Goal: Information Seeking & Learning: Learn about a topic

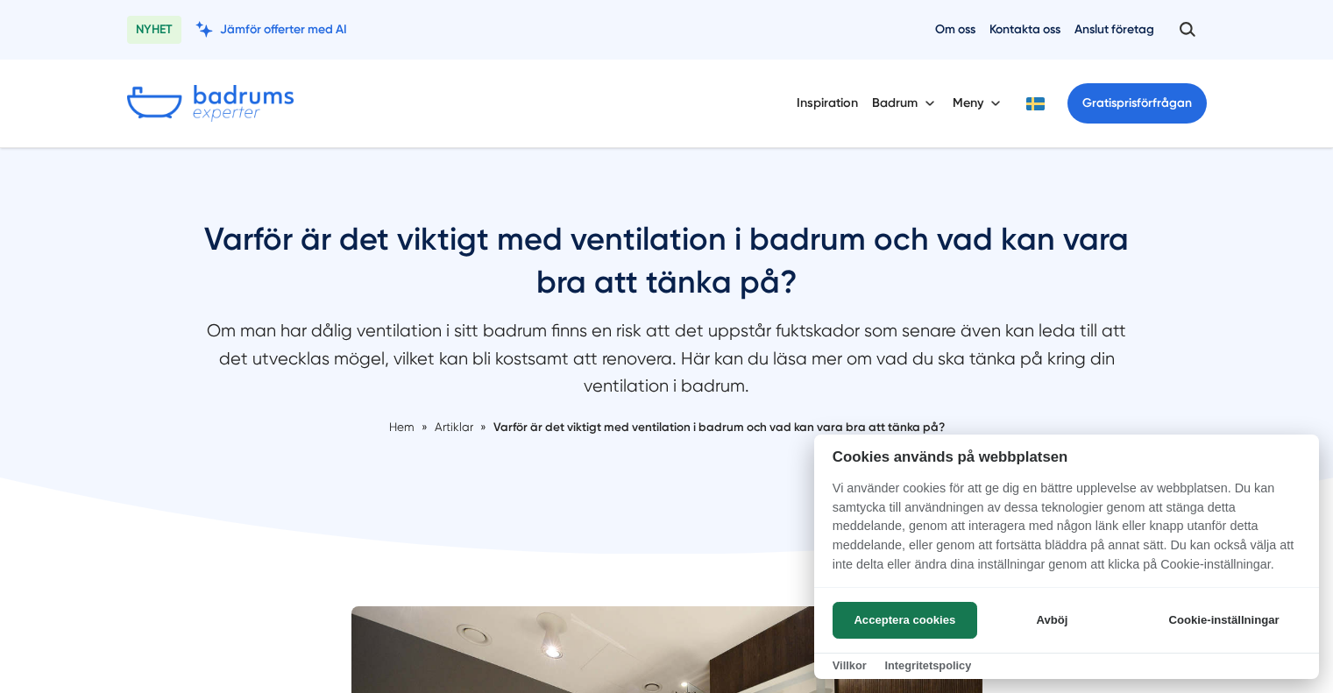
click at [944, 630] on button "Acceptera cookies" at bounding box center [905, 620] width 145 height 37
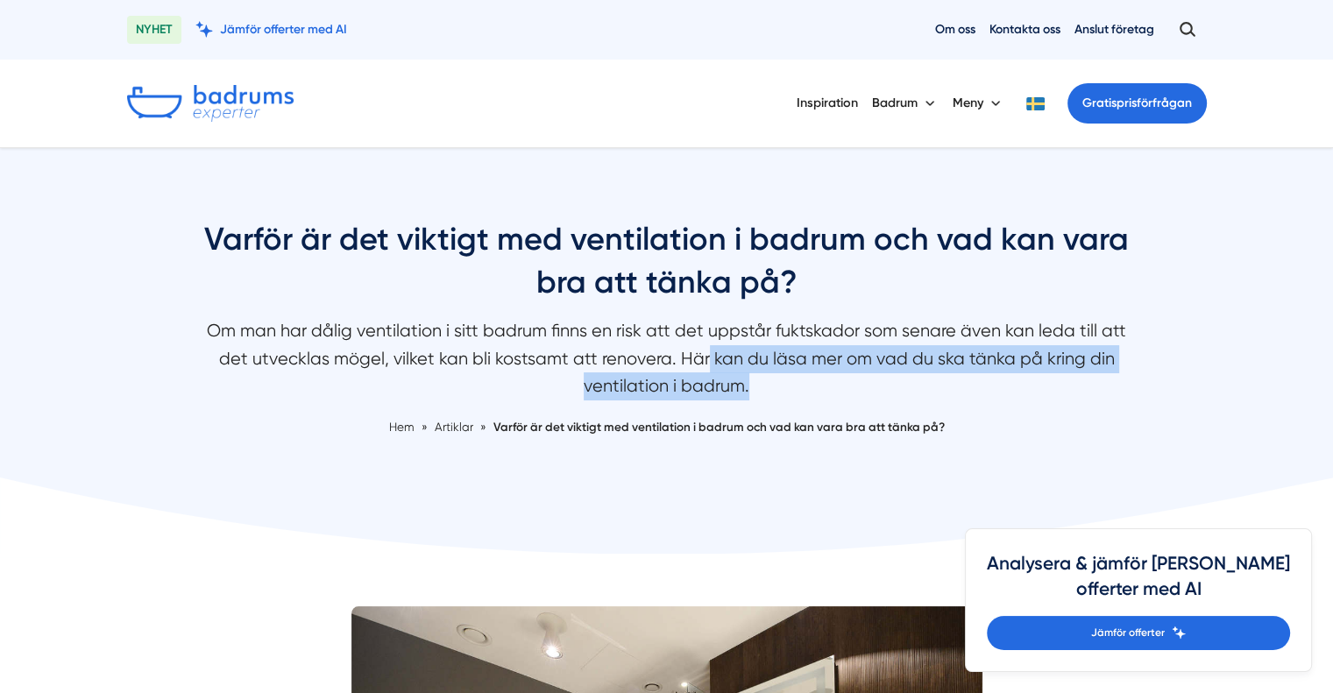
drag, startPoint x: 651, startPoint y: 344, endPoint x: 736, endPoint y: 388, distance: 96.1
click at [736, 388] on p "Om man har dålig ventilation i sitt badrum finns en risk att det uppstår fuktsk…" at bounding box center [666, 362] width 929 height 91
drag, startPoint x: 728, startPoint y: 378, endPoint x: 685, endPoint y: 350, distance: 51.3
click at [685, 350] on p "Om man har dålig ventilation i sitt badrum finns en risk att det uppstår fuktsk…" at bounding box center [666, 362] width 929 height 91
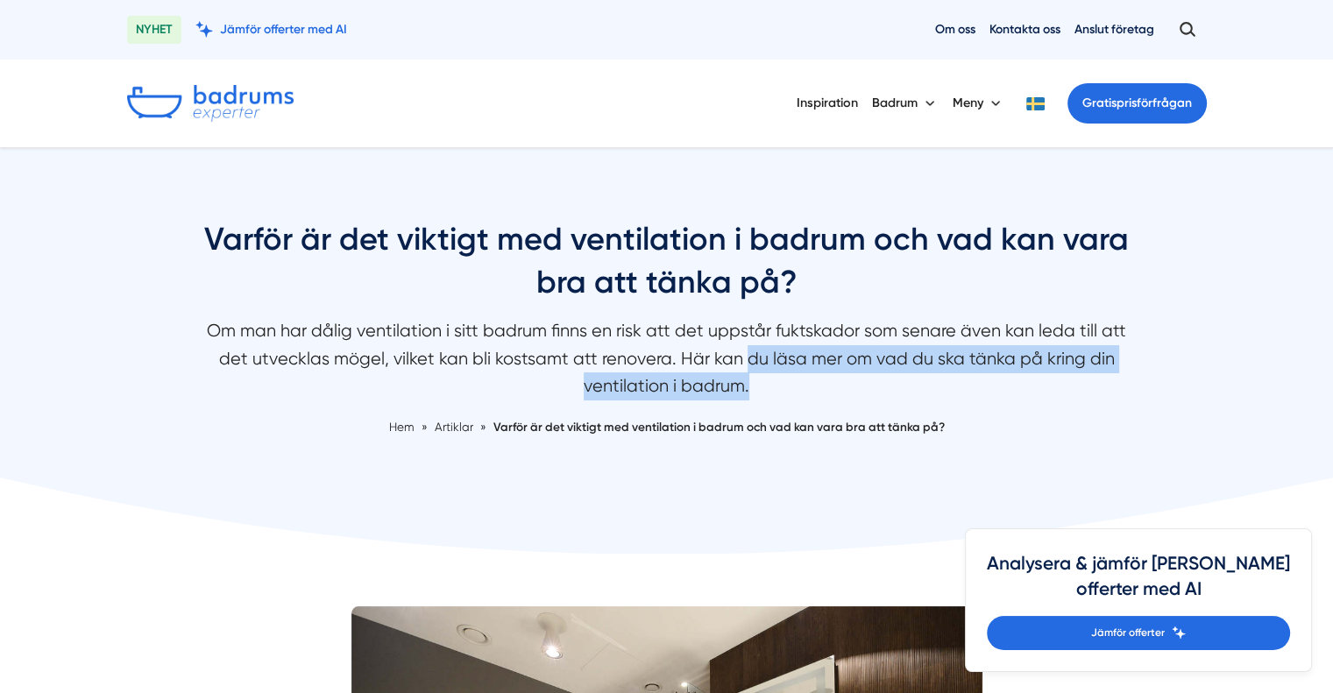
click at [685, 350] on p "Om man har dålig ventilation i sitt badrum finns en risk att det uppstår fuktsk…" at bounding box center [666, 362] width 929 height 91
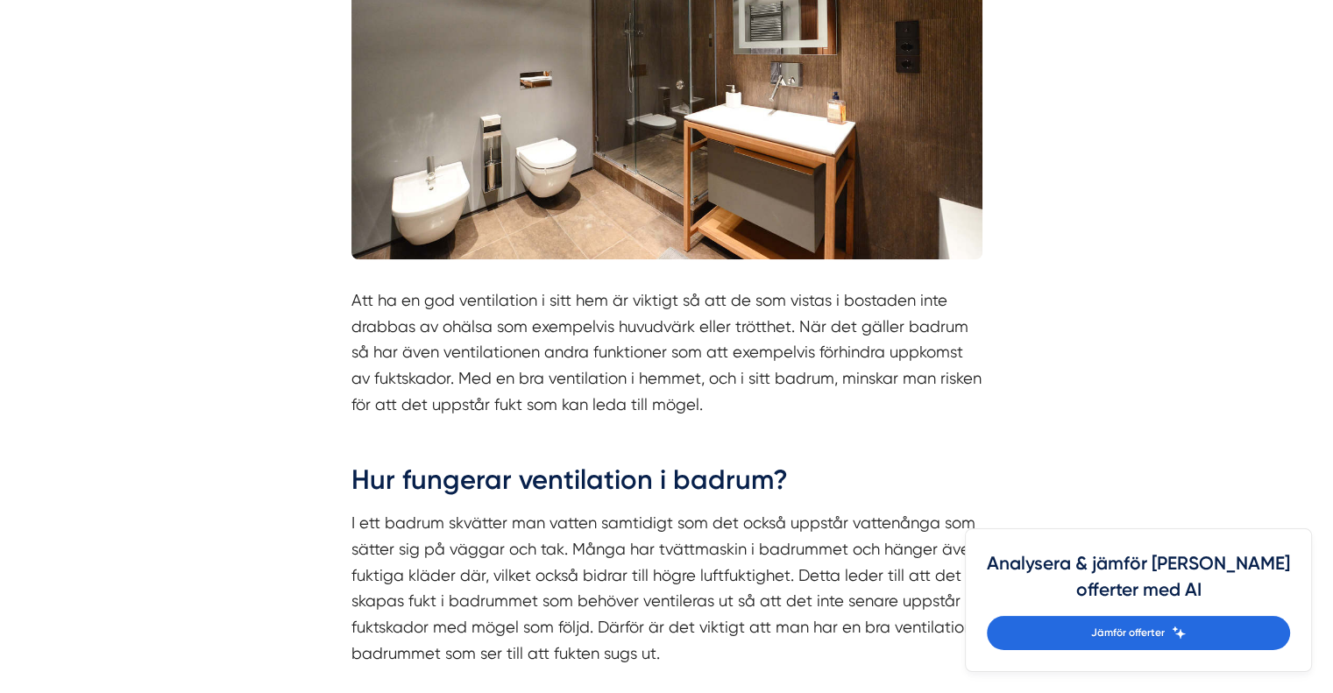
scroll to position [789, 0]
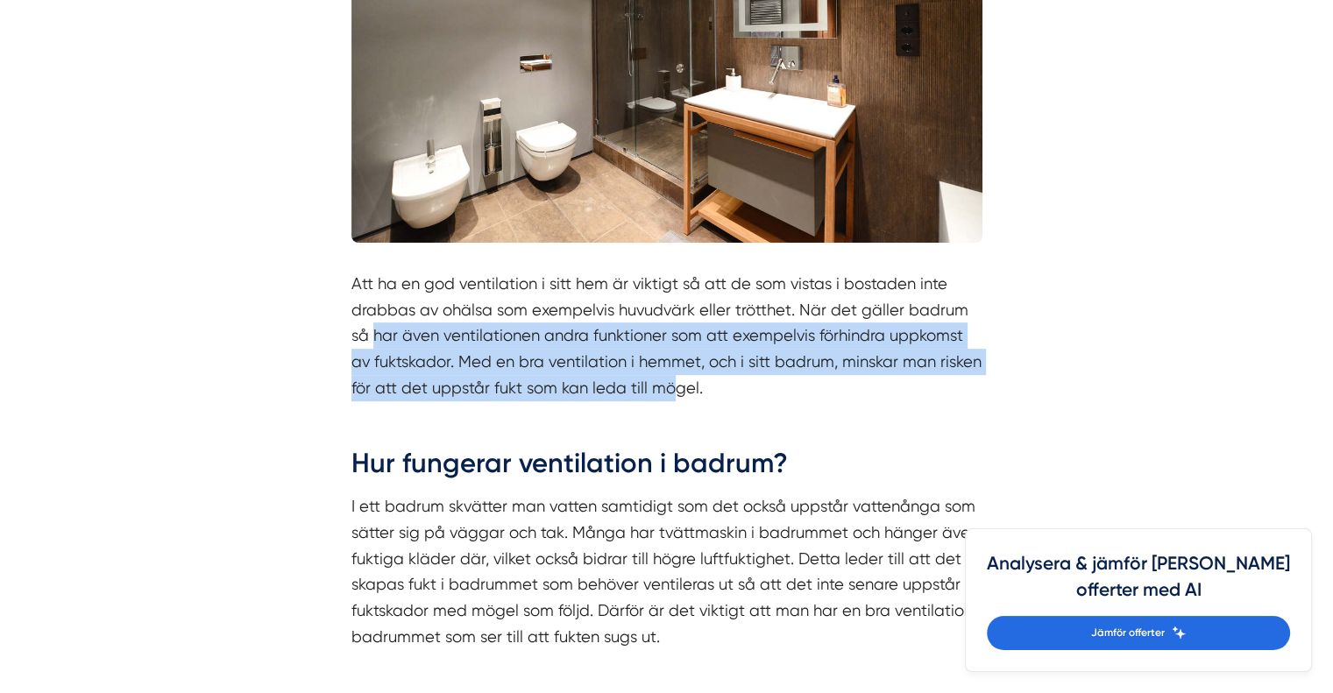
drag, startPoint x: 498, startPoint y: 342, endPoint x: 631, endPoint y: 377, distance: 137.8
click at [631, 377] on p "Att ha en god ventilation i sitt hem är viktigt så att de som vistas i bostaden…" at bounding box center [667, 336] width 631 height 130
drag, startPoint x: 710, startPoint y: 378, endPoint x: 787, endPoint y: 308, distance: 104.3
click at [787, 308] on p "Att ha en god ventilation i sitt hem är viktigt så att de som vistas i bostaden…" at bounding box center [667, 336] width 631 height 130
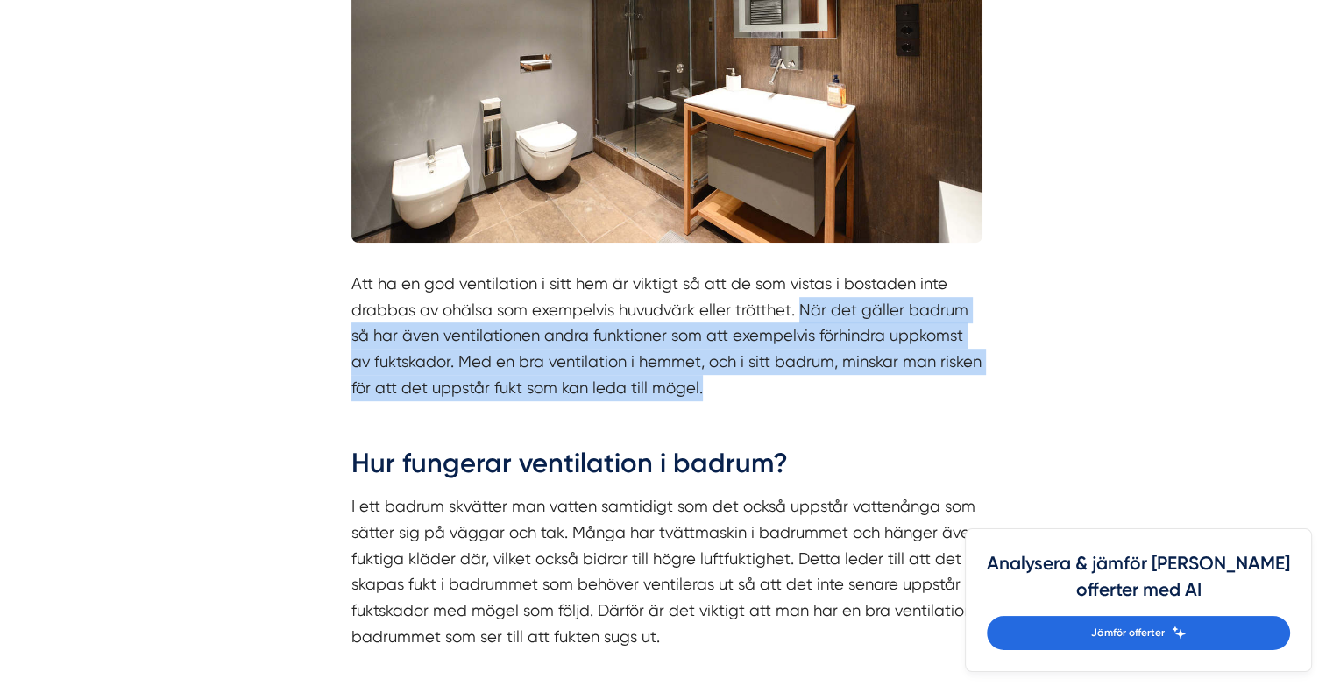
click at [787, 308] on p "Att ha en god ventilation i sitt hem är viktigt så att de som vistas i bostaden…" at bounding box center [667, 336] width 631 height 130
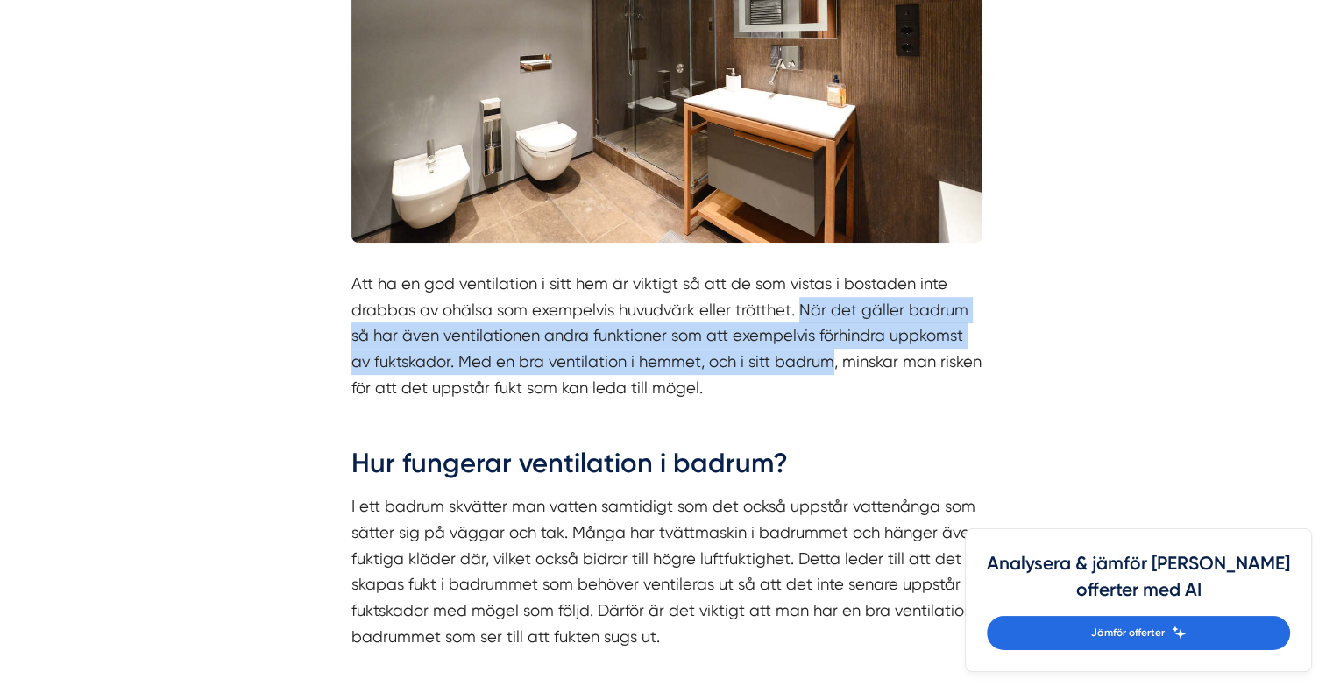
drag, startPoint x: 787, startPoint y: 308, endPoint x: 775, endPoint y: 374, distance: 67.7
click at [775, 374] on p "Att ha en god ventilation i sitt hem är viktigt så att de som vistas i bostaden…" at bounding box center [667, 336] width 631 height 130
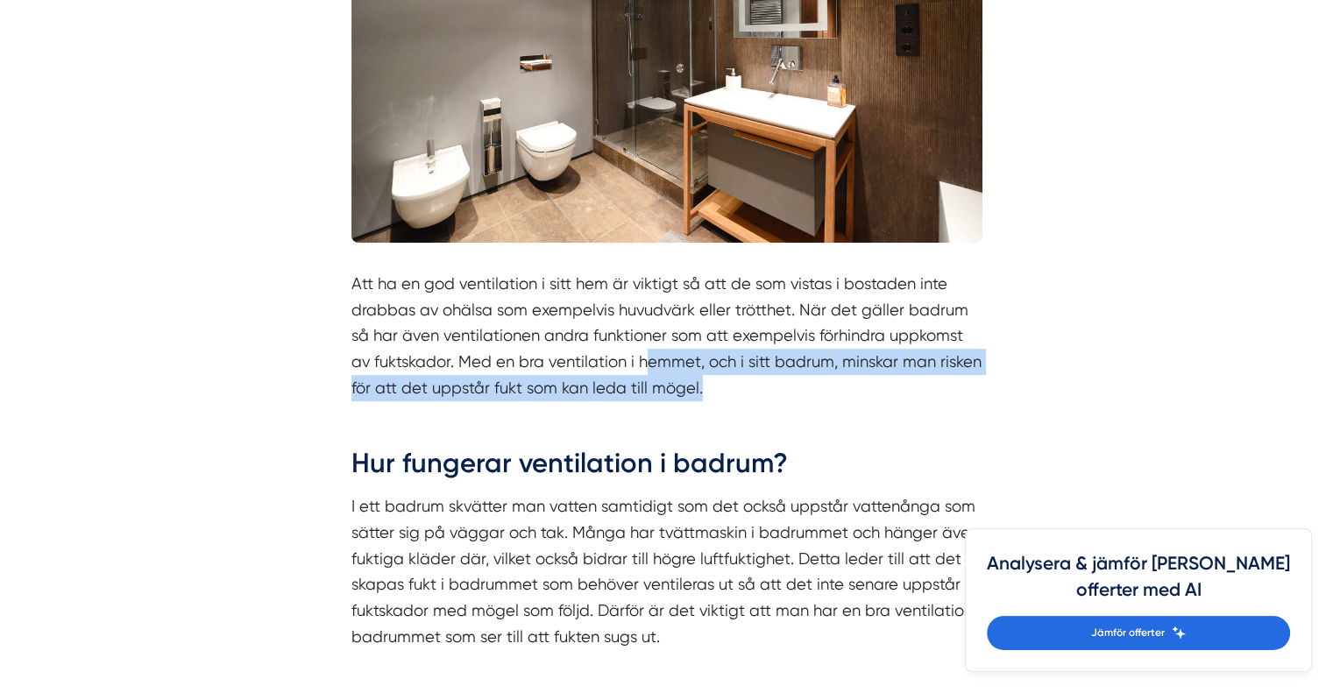
drag, startPoint x: 697, startPoint y: 378, endPoint x: 618, endPoint y: 363, distance: 80.3
click at [618, 363] on p "Att ha en god ventilation i sitt hem är viktigt så att de som vistas i bostaden…" at bounding box center [667, 336] width 631 height 130
drag, startPoint x: 629, startPoint y: 357, endPoint x: 712, endPoint y: 402, distance: 94.9
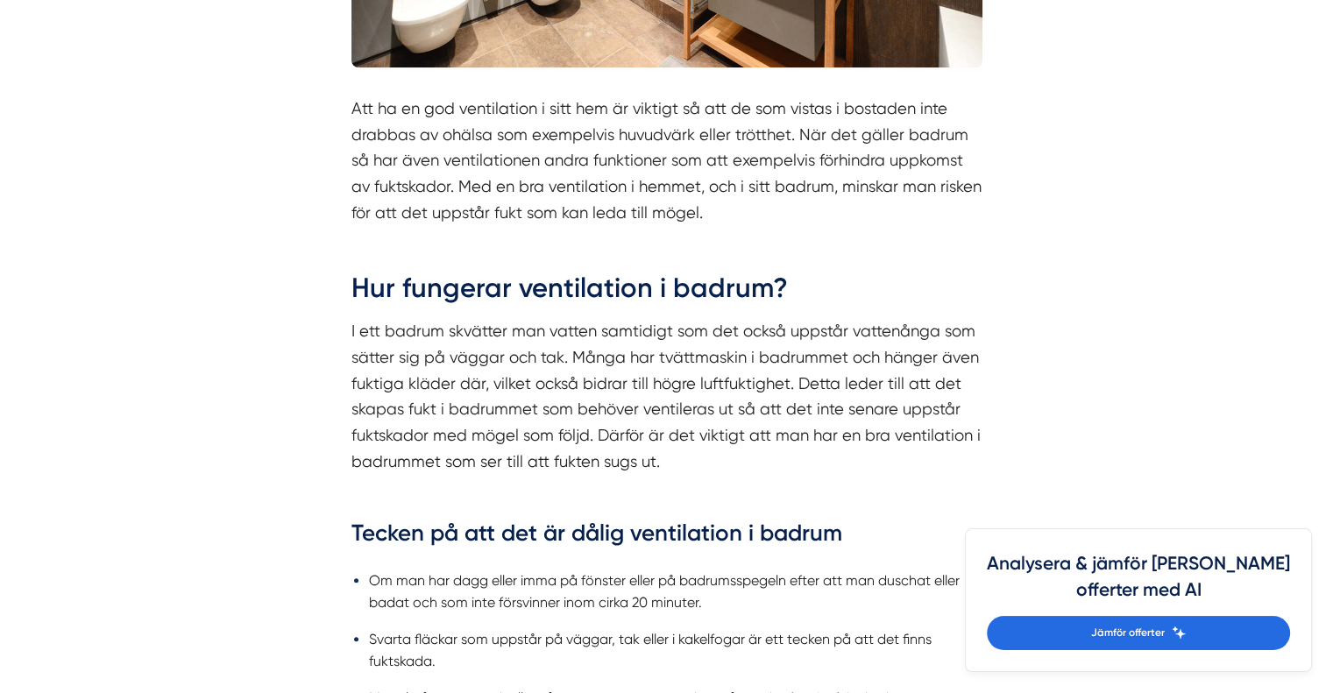
scroll to position [964, 0]
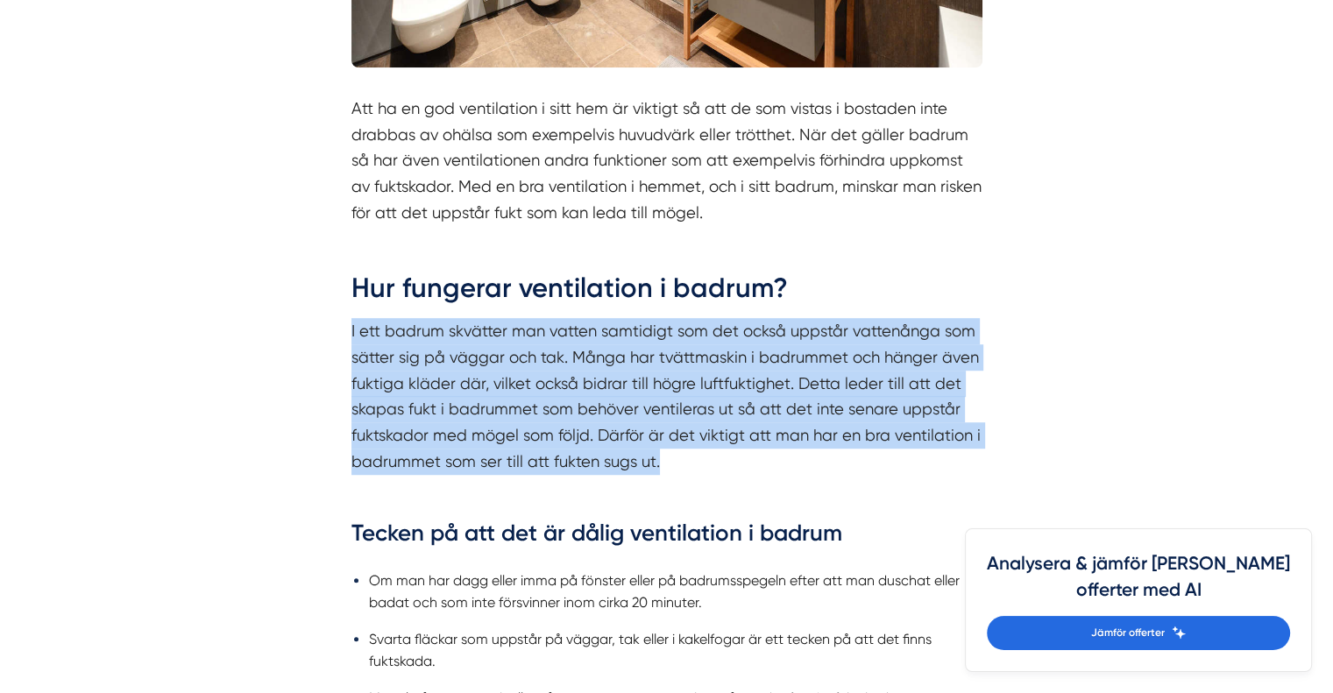
drag, startPoint x: 337, startPoint y: 329, endPoint x: 714, endPoint y: 461, distance: 400.3
click at [714, 461] on p "I ett badrum skvätter man vatten samtidigt som det också uppstår vattenånga som…" at bounding box center [667, 396] width 631 height 156
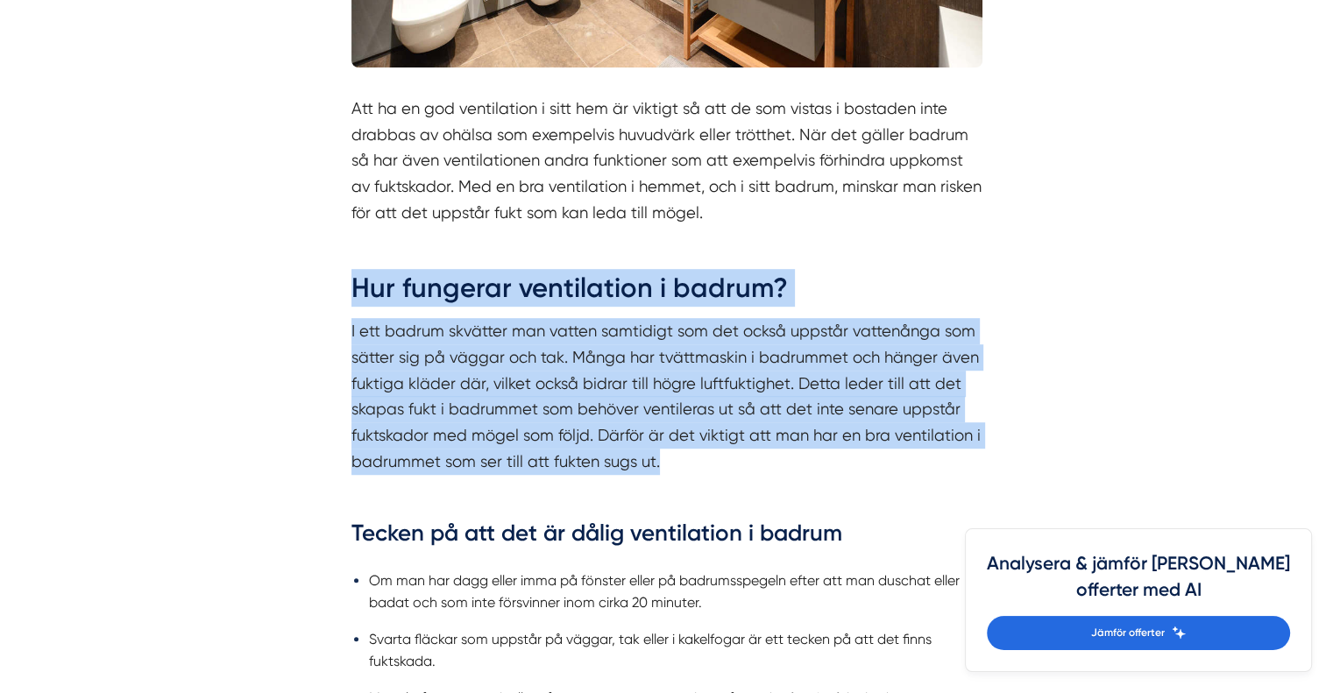
drag, startPoint x: 746, startPoint y: 462, endPoint x: 340, endPoint y: 290, distance: 440.7
drag, startPoint x: 319, startPoint y: 294, endPoint x: 826, endPoint y: 462, distance: 533.9
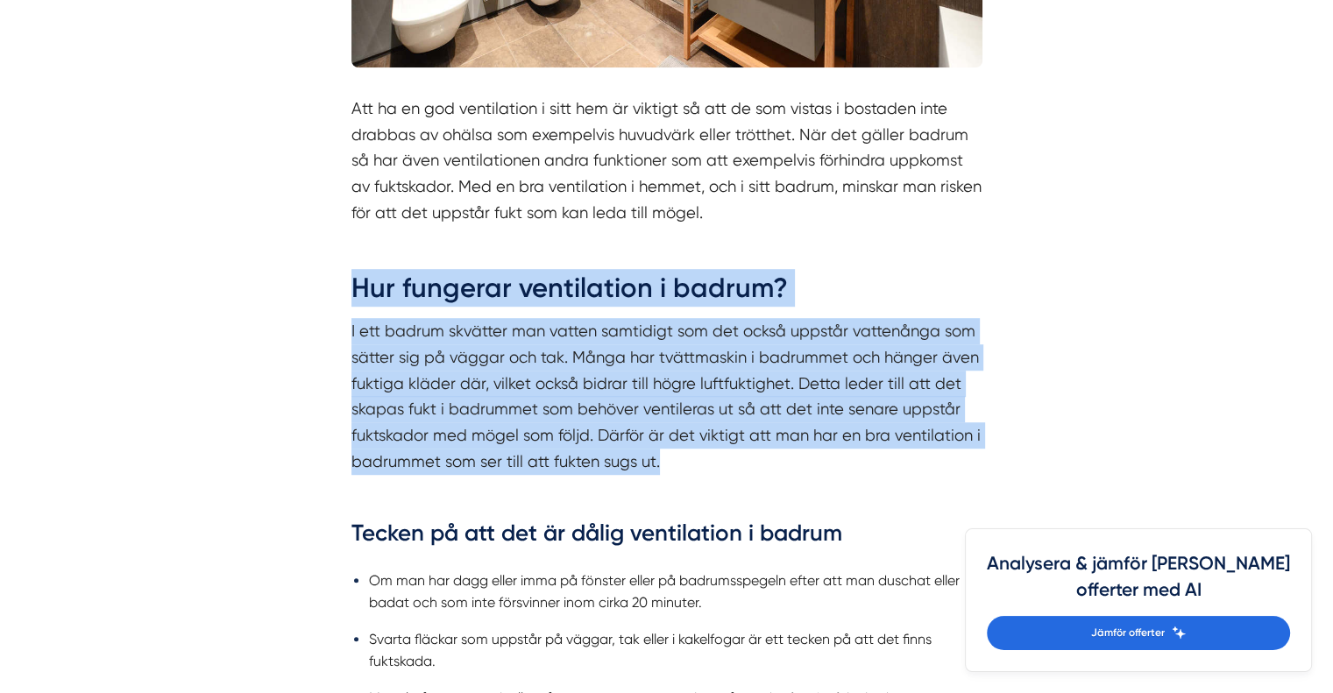
click at [826, 462] on p "I ett badrum skvätter man vatten samtidigt som det också uppstår vattenånga som…" at bounding box center [667, 396] width 631 height 156
drag, startPoint x: 832, startPoint y: 458, endPoint x: 314, endPoint y: 289, distance: 545.0
drag, startPoint x: 314, startPoint y: 289, endPoint x: 748, endPoint y: 471, distance: 470.3
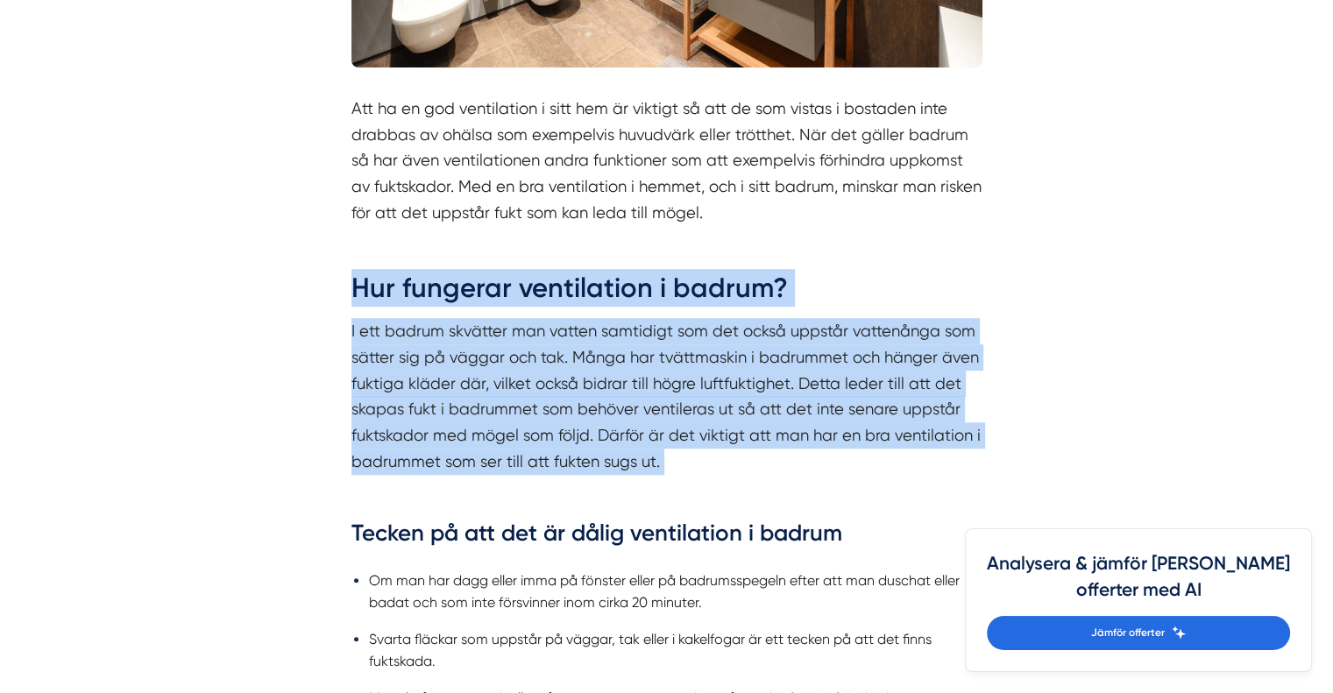
click at [748, 471] on p "I ett badrum skvätter man vatten samtidigt som det också uppstår vattenånga som…" at bounding box center [667, 396] width 631 height 156
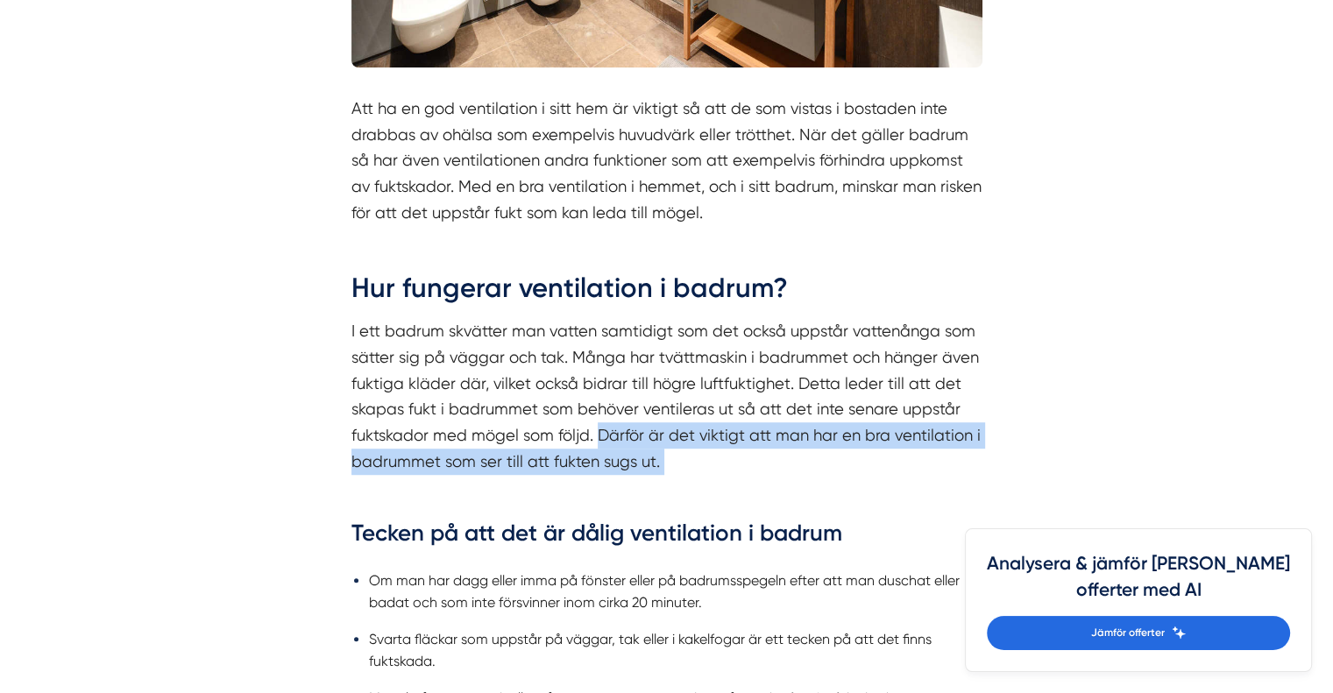
drag, startPoint x: 748, startPoint y: 471, endPoint x: 630, endPoint y: 433, distance: 123.4
click at [630, 433] on p "I ett badrum skvätter man vatten samtidigt som det också uppstår vattenånga som…" at bounding box center [667, 396] width 631 height 156
drag, startPoint x: 628, startPoint y: 433, endPoint x: 744, endPoint y: 477, distance: 124.6
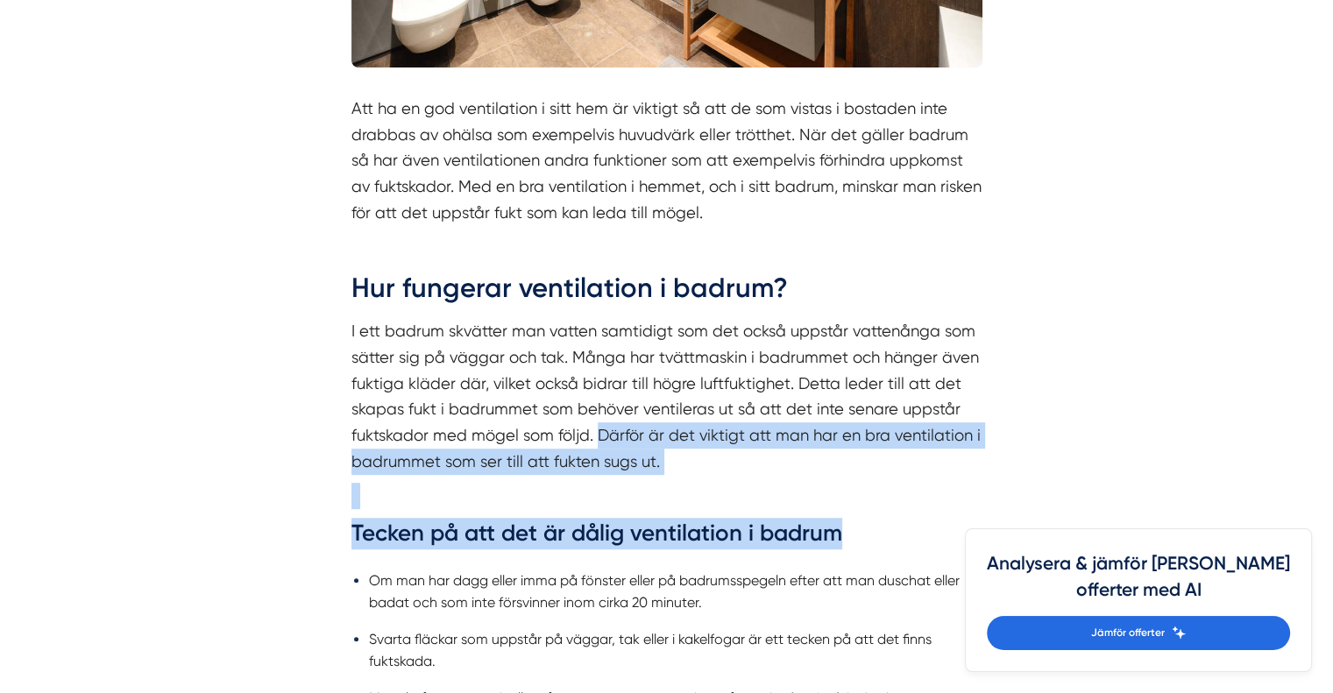
drag, startPoint x: 851, startPoint y: 508, endPoint x: 599, endPoint y: 428, distance: 264.8
click at [599, 428] on p "I ett badrum skvätter man vatten samtidigt som det också uppstår vattenånga som…" at bounding box center [667, 396] width 631 height 156
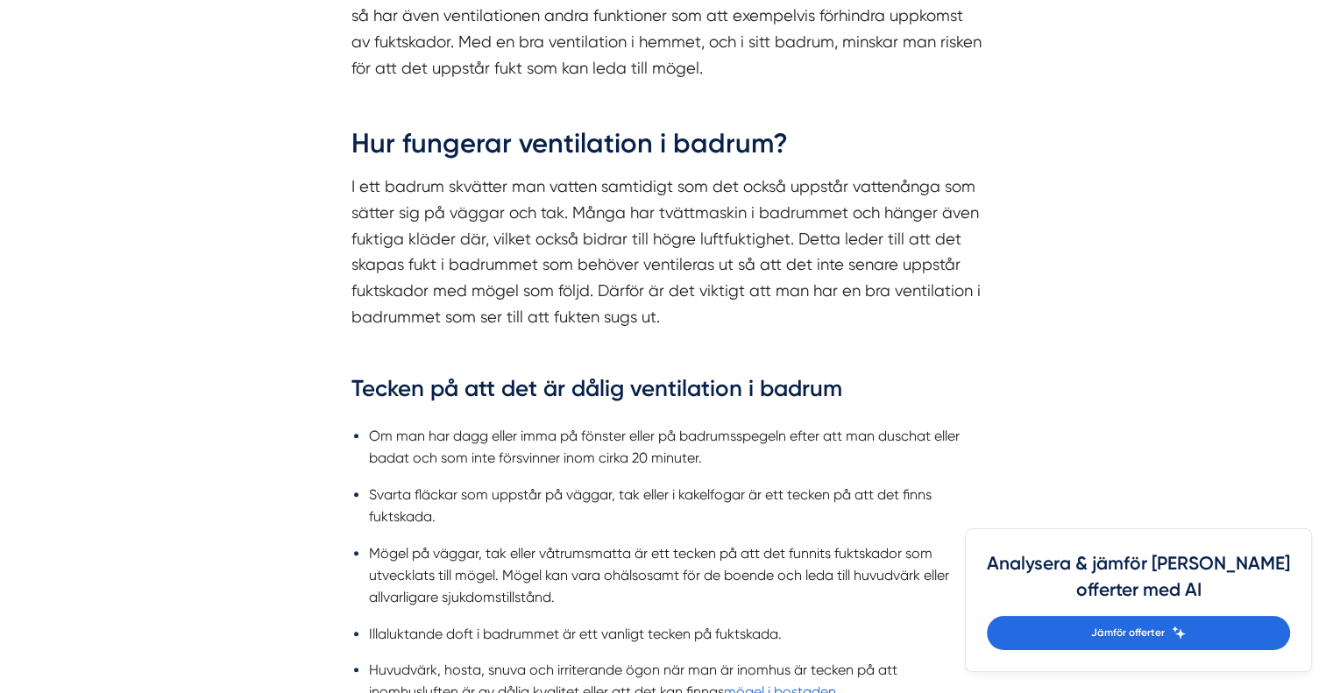
scroll to position [1227, 0]
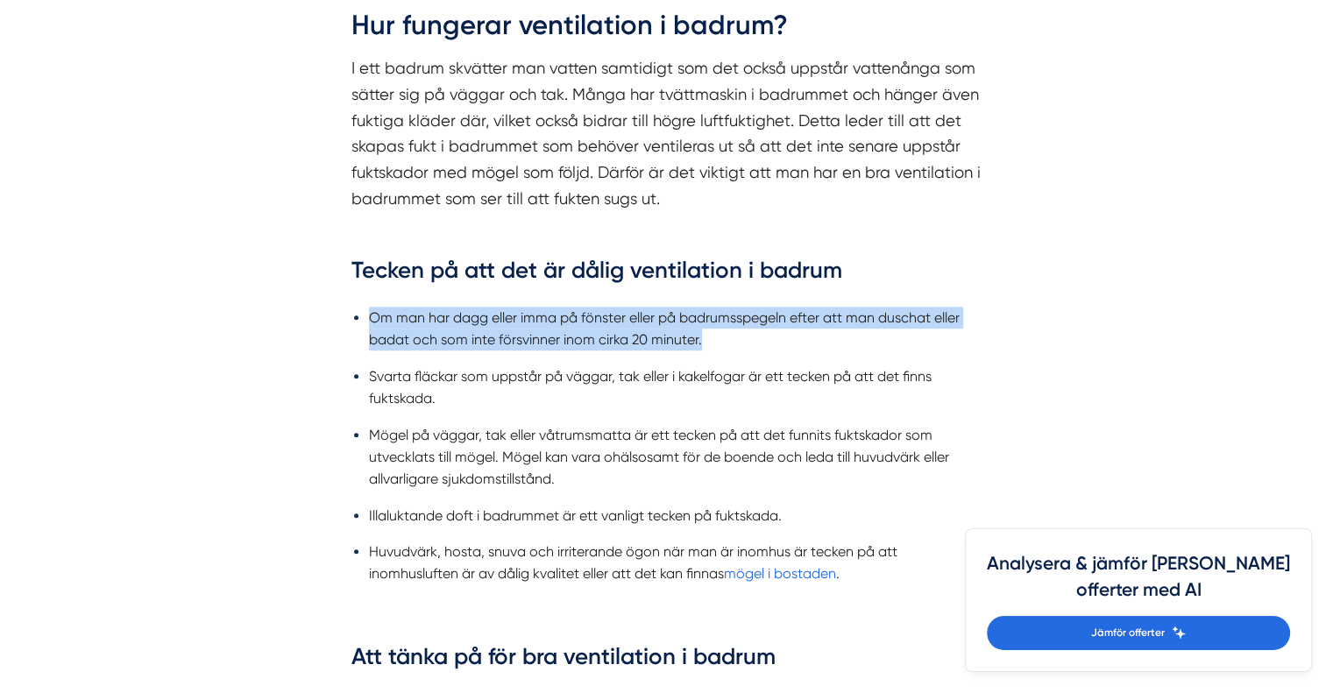
drag, startPoint x: 323, startPoint y: 313, endPoint x: 756, endPoint y: 344, distance: 434.2
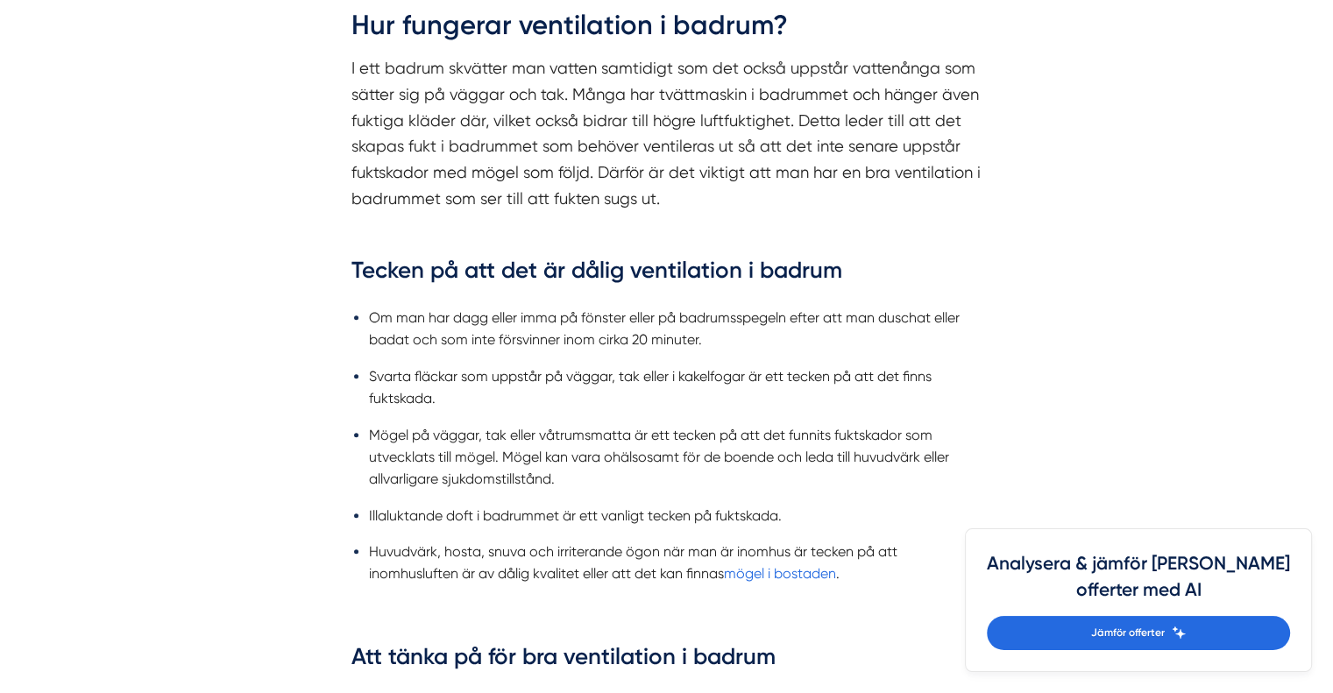
click at [639, 386] on li "Svarta fläckar som uppstår på väggar, tak eller i kakelfogar är ett tecken på a…" at bounding box center [676, 388] width 614 height 45
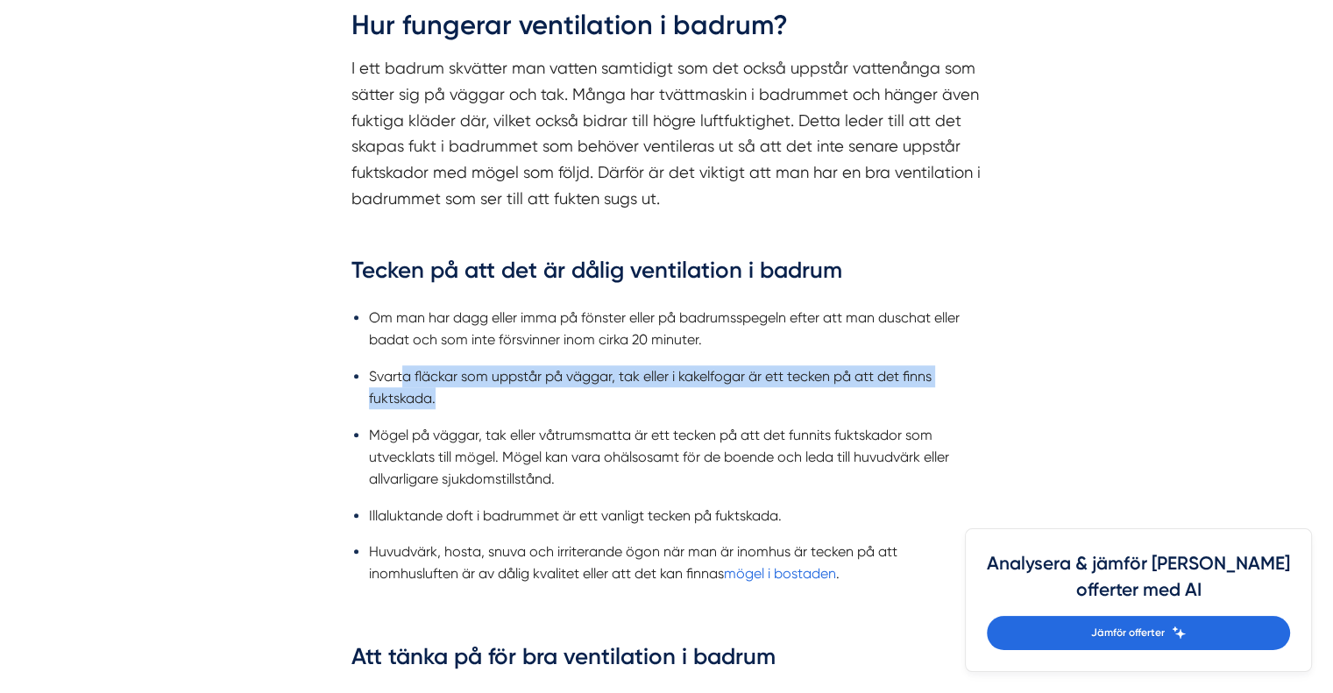
drag, startPoint x: 469, startPoint y: 399, endPoint x: 402, endPoint y: 381, distance: 68.9
click at [402, 381] on li "Svarta fläckar som uppstår på väggar, tak eller i kakelfogar är ett tecken på a…" at bounding box center [676, 388] width 614 height 45
click at [403, 381] on li "Svarta fläckar som uppstår på väggar, tak eller i kakelfogar är ett tecken på a…" at bounding box center [676, 388] width 614 height 45
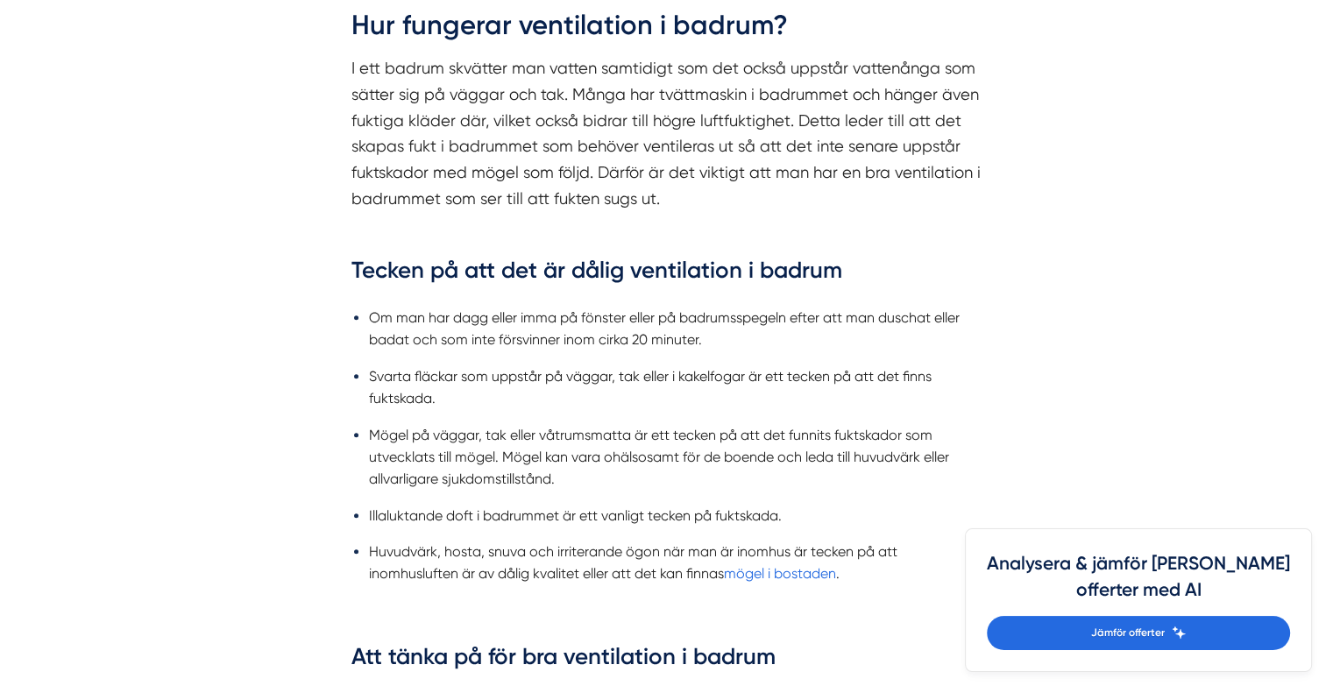
click at [445, 423] on ul "Om man har dagg eller imma på fönster eller på badrumsspegeln efter att man dus…" at bounding box center [667, 450] width 631 height 311
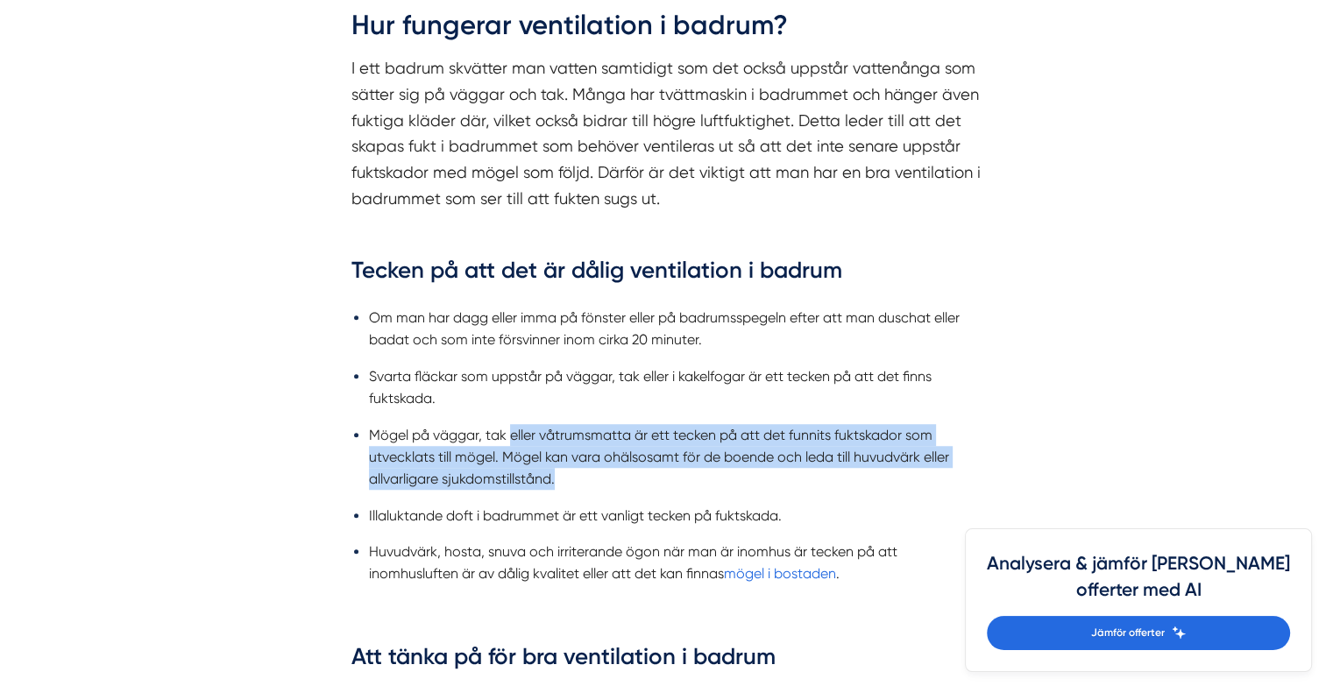
drag, startPoint x: 556, startPoint y: 473, endPoint x: 672, endPoint y: 472, distance: 116.6
click at [672, 472] on li "Mögel på väggar, tak eller våtrumsmatta är ett tecken på att det funnits fuktsk…" at bounding box center [676, 457] width 614 height 67
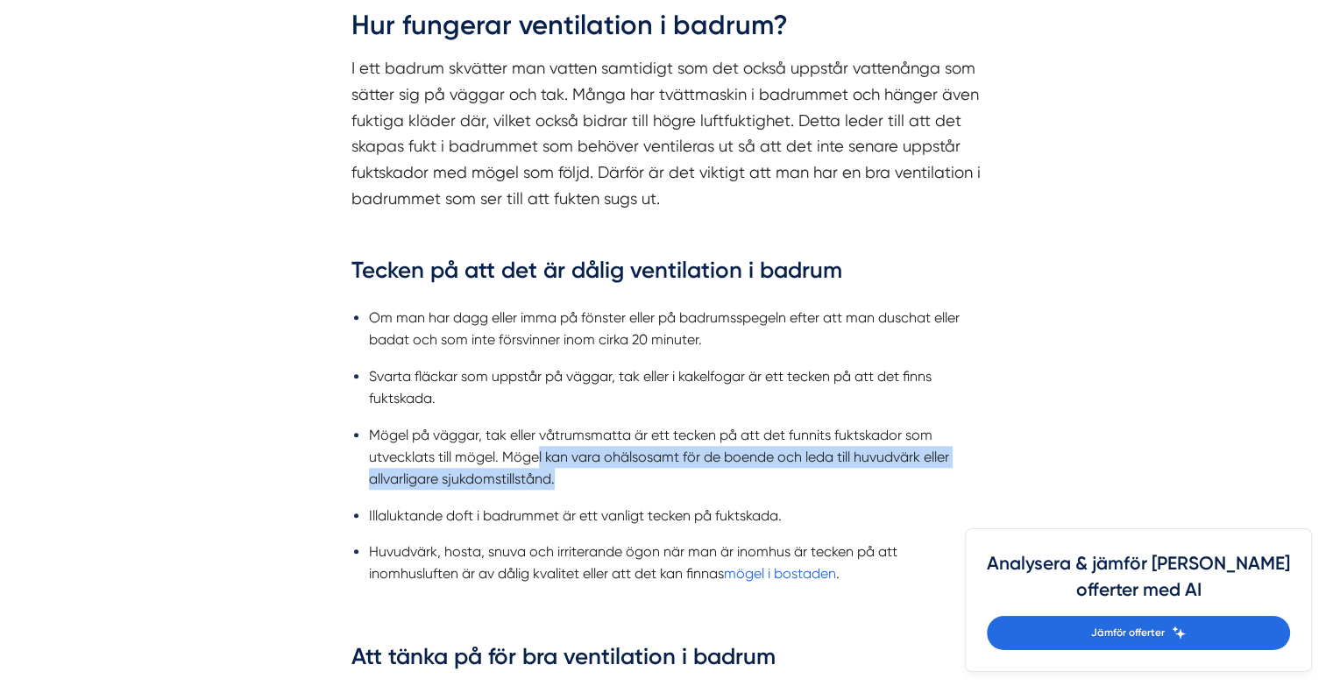
drag, startPoint x: 556, startPoint y: 459, endPoint x: 536, endPoint y: 464, distance: 20.6
click at [536, 464] on li "Mögel på väggar, tak eller våtrumsmatta är ett tecken på att det funnits fuktsk…" at bounding box center [676, 457] width 614 height 67
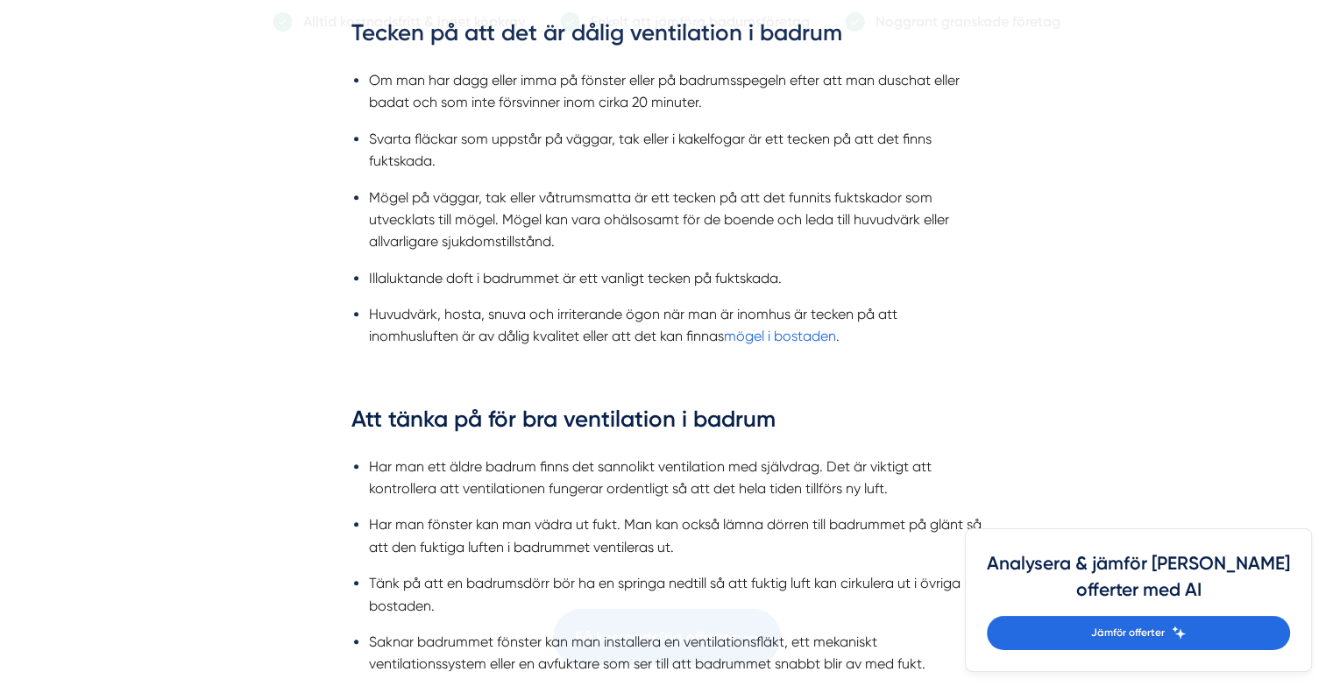
scroll to position [1490, 0]
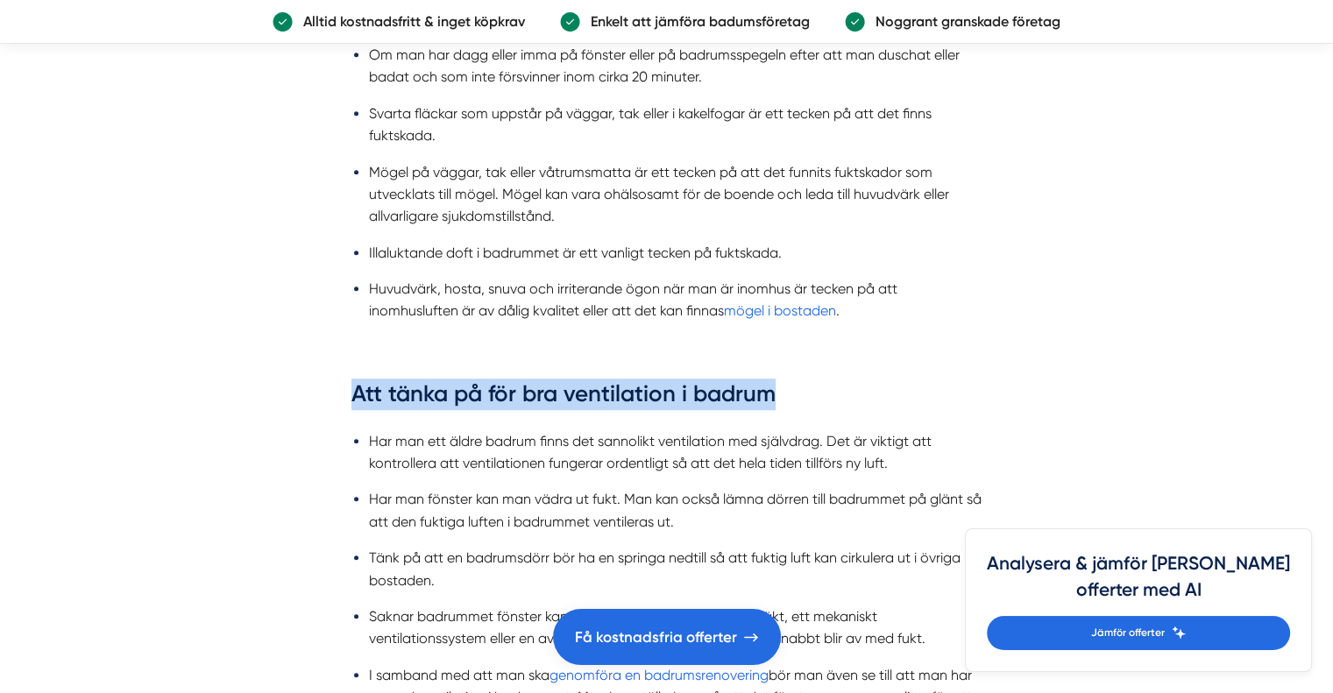
drag, startPoint x: 316, startPoint y: 408, endPoint x: 817, endPoint y: 399, distance: 501.5
click at [817, 399] on h3 "Att tänka på för bra ventilation i badrum" at bounding box center [667, 399] width 631 height 40
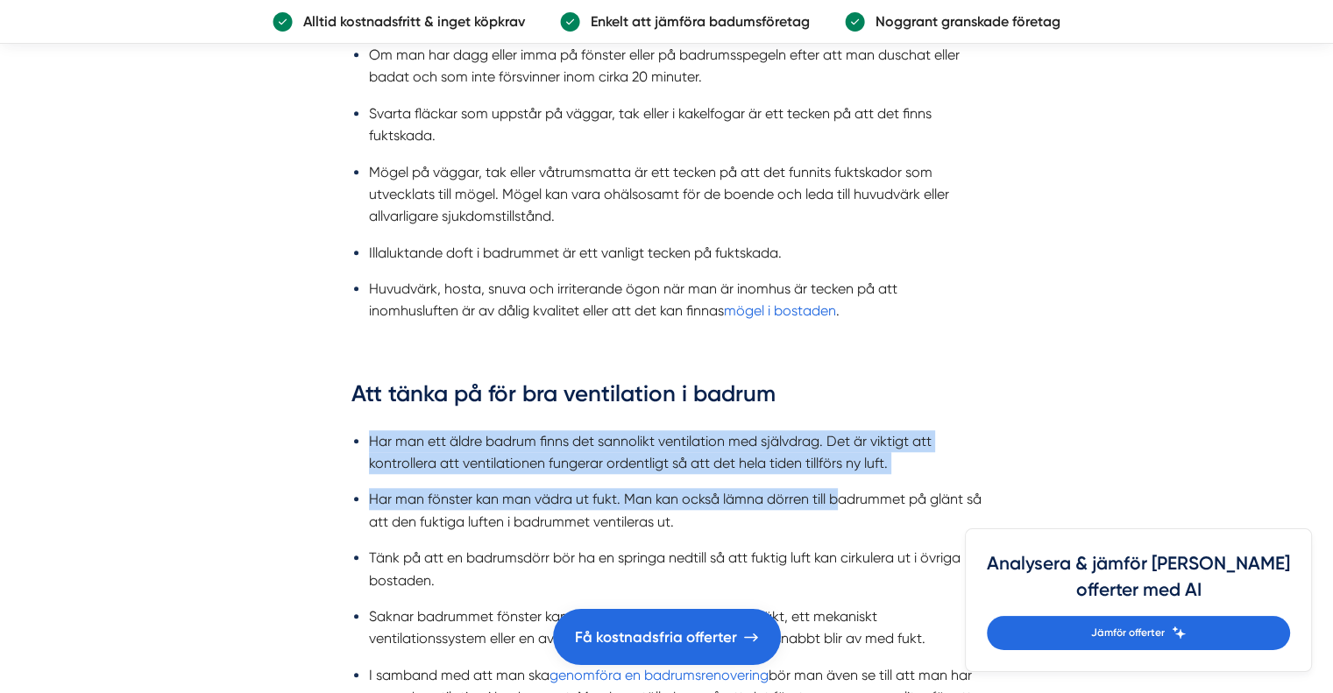
drag, startPoint x: 822, startPoint y: 394, endPoint x: 837, endPoint y: 476, distance: 83.7
click at [837, 476] on div "Att ha en god ventilation i sitt hem är viktigt så att de som vistas i bostaden…" at bounding box center [667, 520] width 631 height 1901
click at [837, 476] on ul "Har man ett äldre badrum finns det sannolikt ventilation med självdrag. Det är …" at bounding box center [667, 585] width 631 height 333
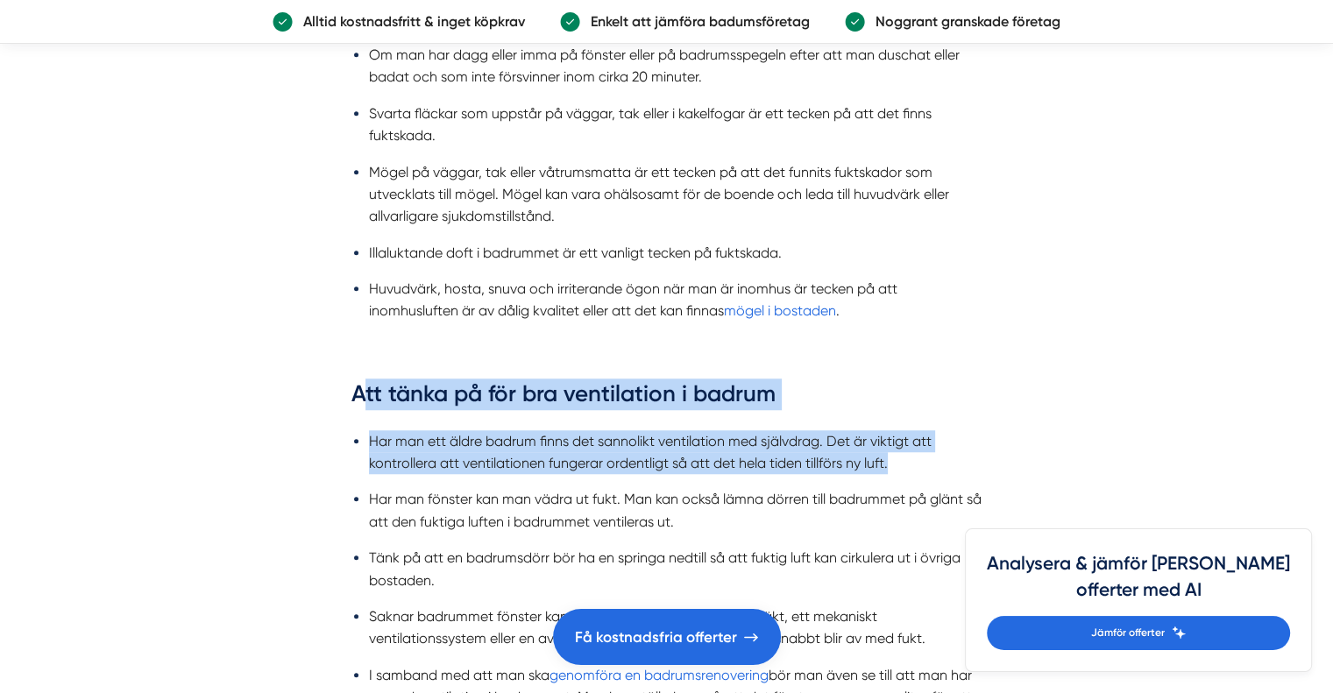
drag, startPoint x: 989, startPoint y: 455, endPoint x: 361, endPoint y: 381, distance: 631.9
click at [361, 381] on div "Att ha en god ventilation i sitt hem är viktigt så att de som vistas i bostaden…" at bounding box center [666, 293] width 673 height 2354
click at [361, 381] on h3 "Att tänka på för bra ventilation i badrum" at bounding box center [667, 399] width 631 height 40
drag, startPoint x: 301, startPoint y: 387, endPoint x: 909, endPoint y: 462, distance: 613.0
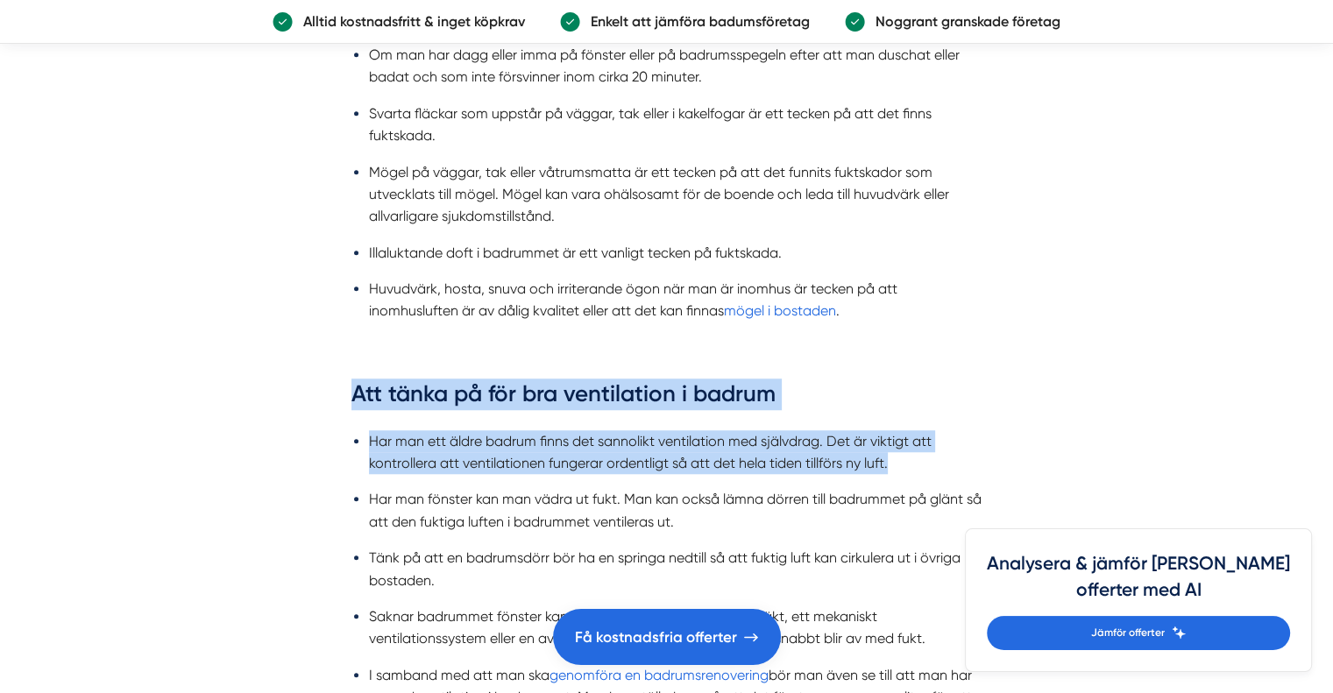
click at [909, 462] on li "Har man ett äldre badrum finns det sannolikt ventilation med självdrag. Det är …" at bounding box center [676, 452] width 614 height 45
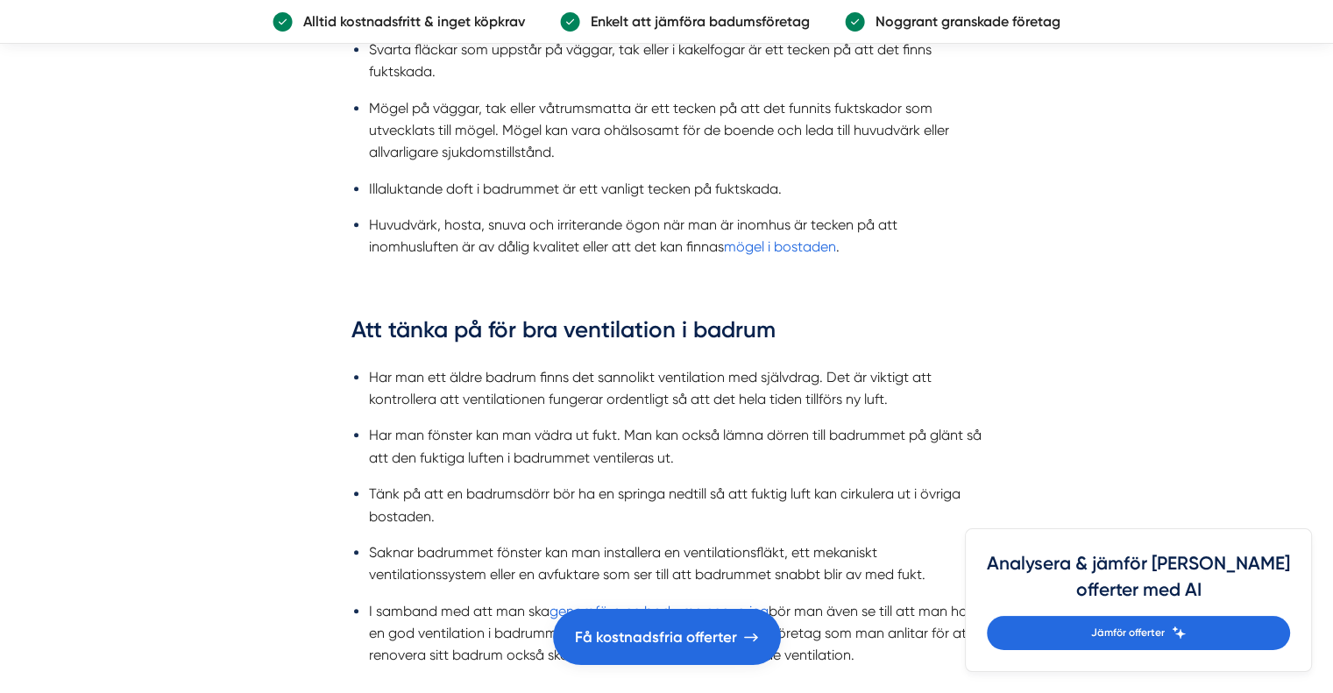
scroll to position [1578, 0]
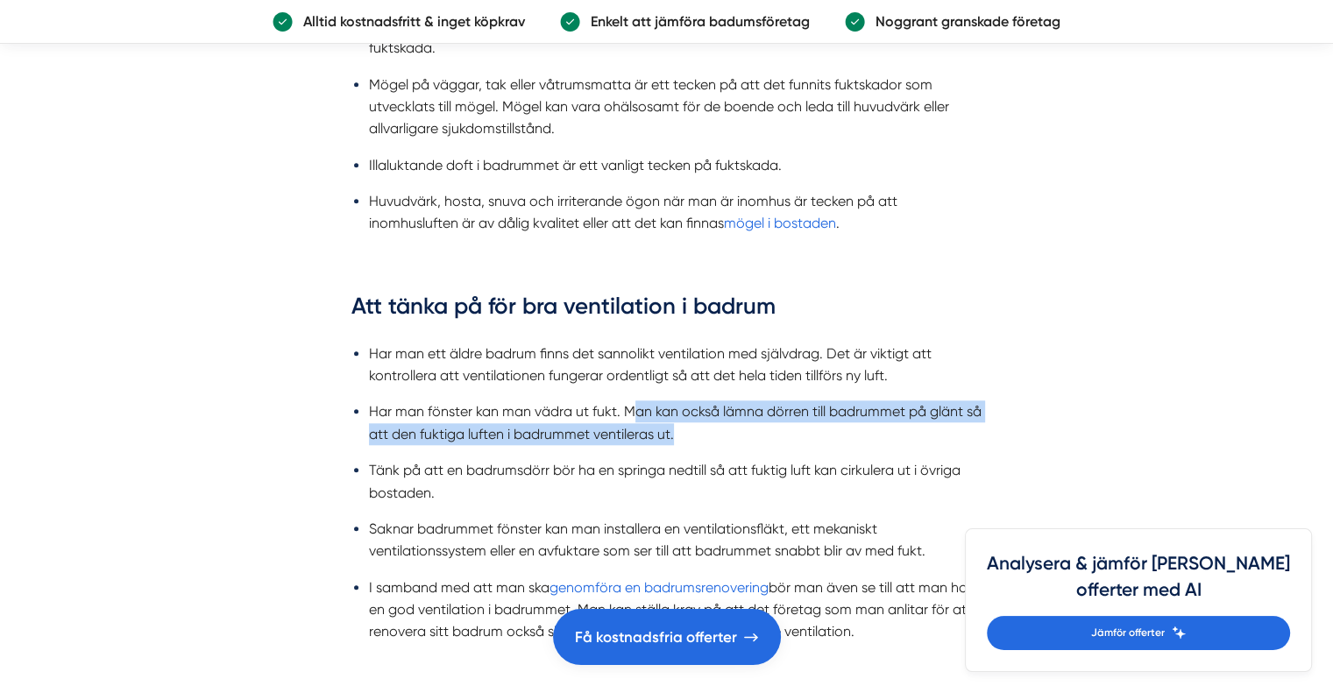
drag, startPoint x: 732, startPoint y: 429, endPoint x: 631, endPoint y: 409, distance: 102.6
click at [631, 409] on li "Har man fönster kan man vädra ut fukt. Man kan också lämna dörren till badrumme…" at bounding box center [676, 423] width 614 height 45
click at [671, 408] on li "Har man fönster kan man vädra ut fukt. Man kan också lämna dörren till badrumme…" at bounding box center [676, 423] width 614 height 45
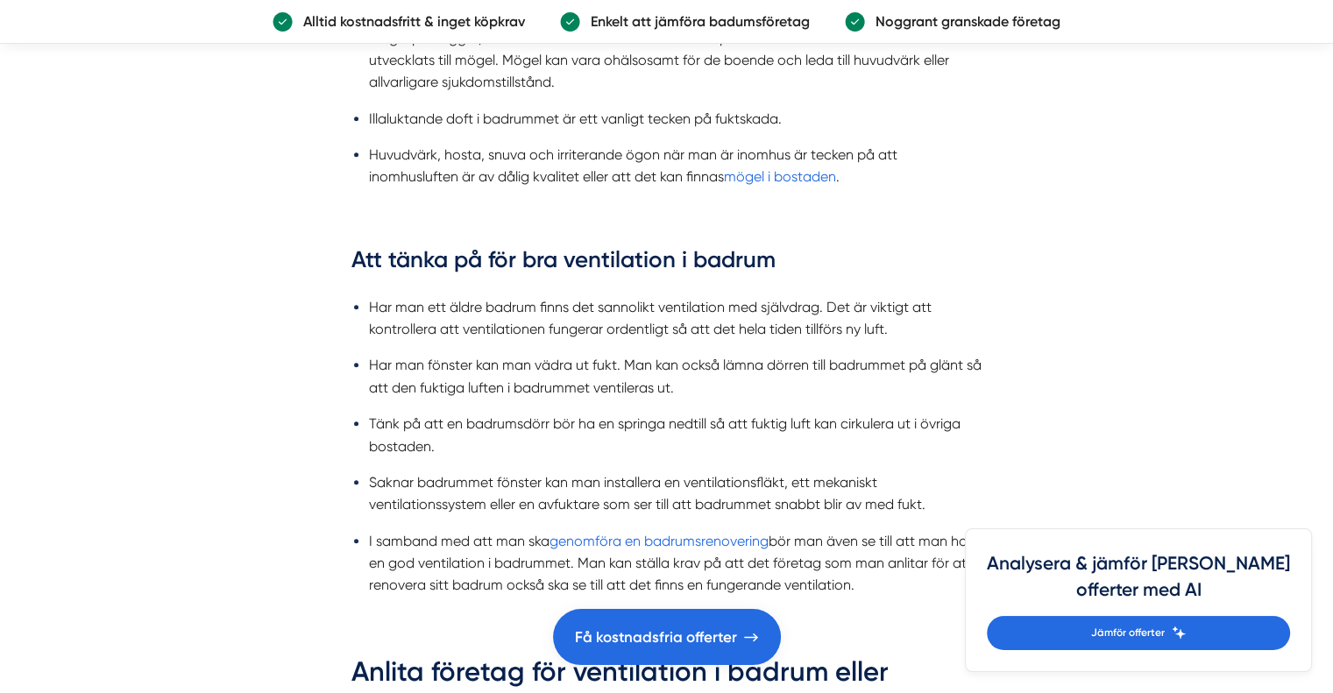
scroll to position [1665, 0]
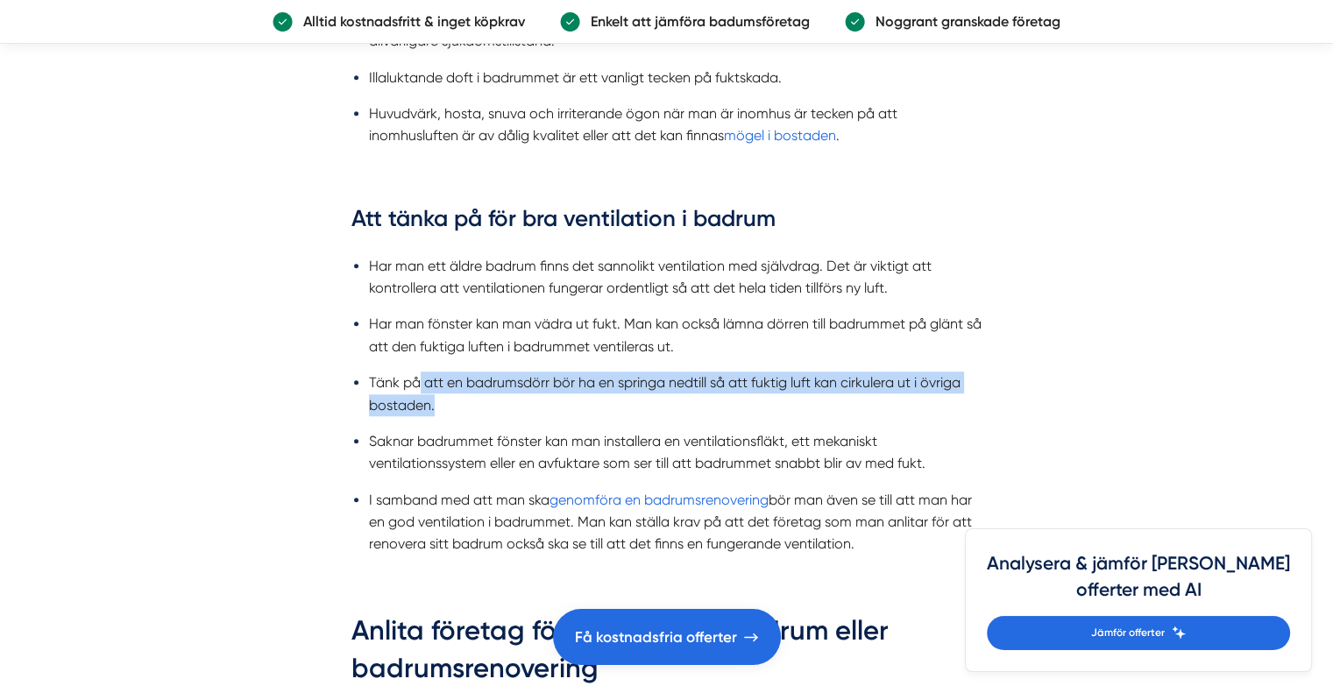
drag, startPoint x: 482, startPoint y: 401, endPoint x: 421, endPoint y: 364, distance: 71.6
click at [421, 364] on ul "Har man ett äldre badrum finns det sannolikt ventilation med självdrag. Det är …" at bounding box center [667, 410] width 631 height 333
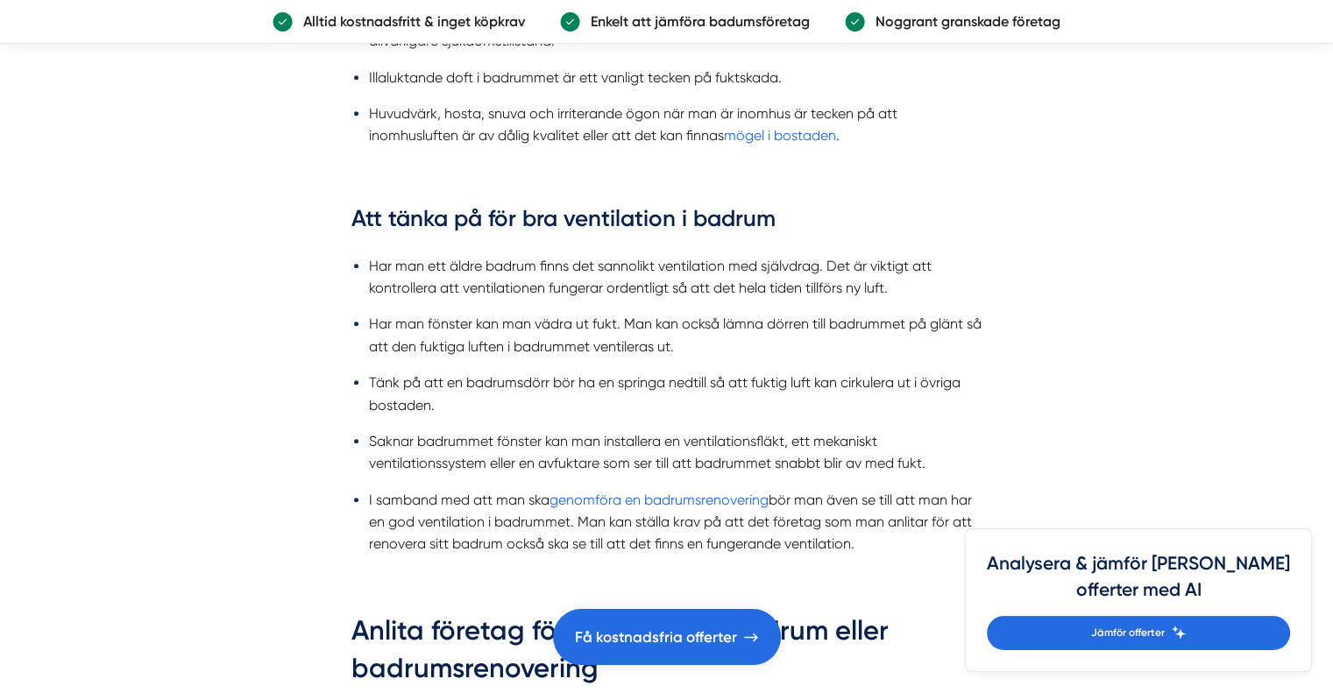
click at [526, 439] on li "Saknar badrummet fönster kan man installera en ventilationsfläkt, ett mekaniskt…" at bounding box center [676, 452] width 614 height 45
click at [522, 445] on li "Saknar badrummet fönster kan man installera en ventilationsfläkt, ett mekaniskt…" at bounding box center [676, 452] width 614 height 45
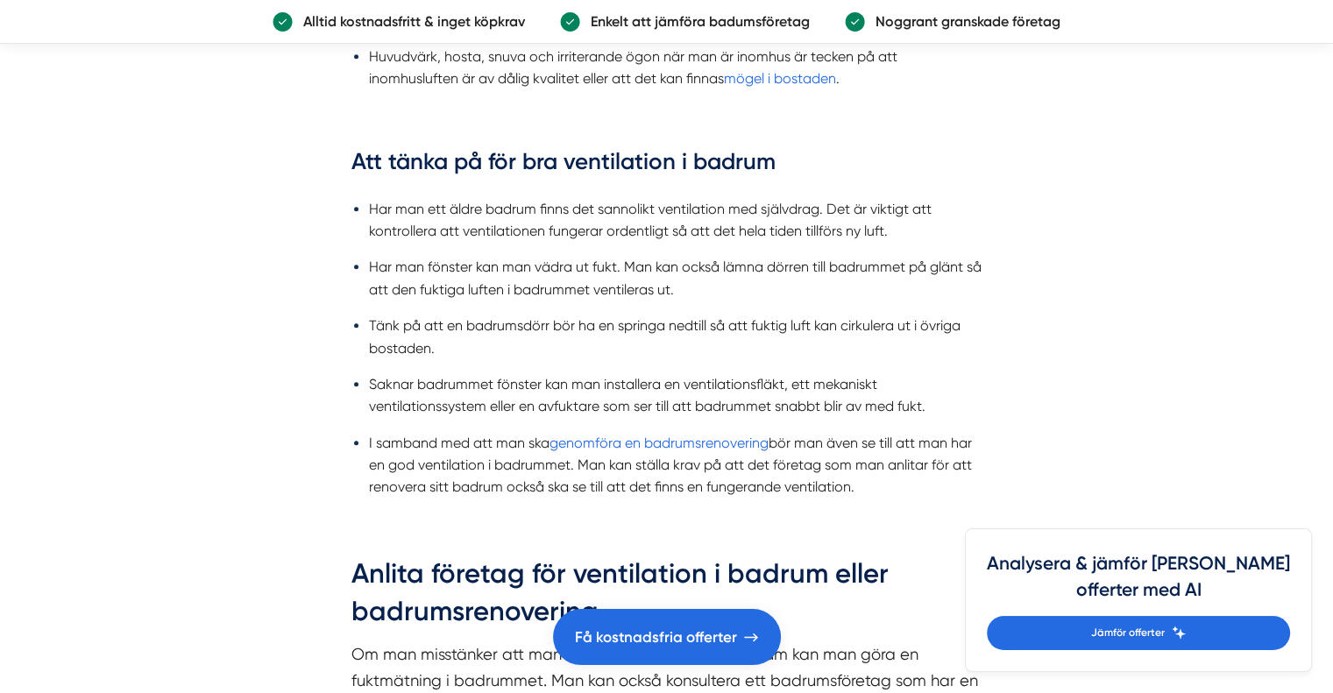
scroll to position [1753, 0]
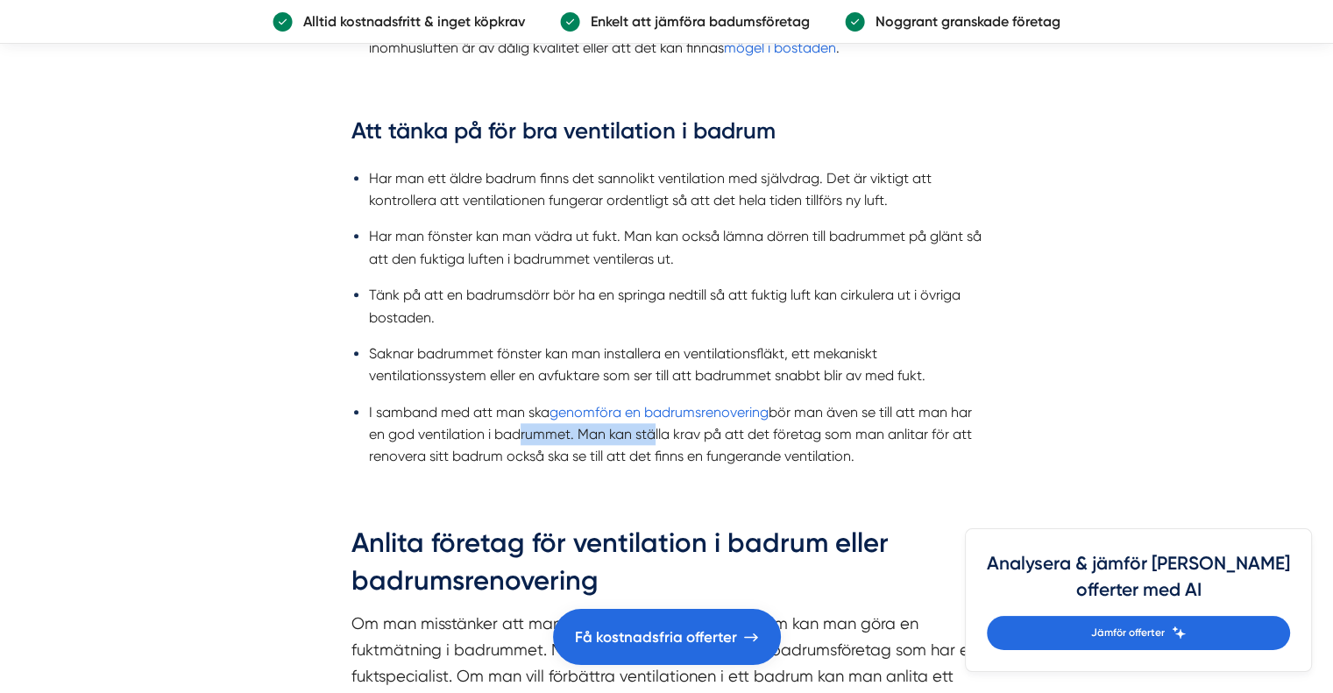
drag, startPoint x: 515, startPoint y: 434, endPoint x: 645, endPoint y: 432, distance: 129.7
click at [645, 432] on li "I samband med att man ska genomföra en badrumsrenovering bör man även se till a…" at bounding box center [676, 434] width 614 height 67
drag, startPoint x: 710, startPoint y: 445, endPoint x: 576, endPoint y: 436, distance: 134.5
click at [576, 436] on li "I samband med att man ska genomföra en badrumsrenovering bör man även se till a…" at bounding box center [676, 434] width 614 height 67
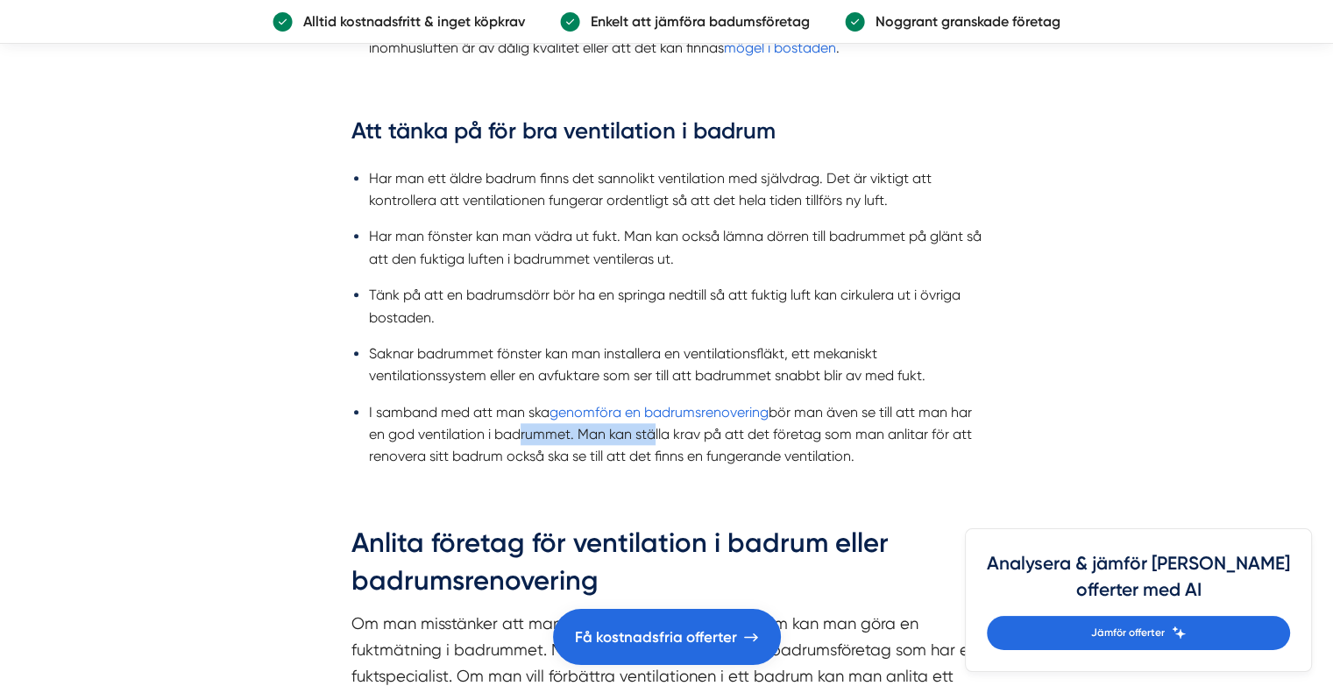
click at [576, 436] on li "I samband med att man ska genomföra en badrumsrenovering bör man även se till a…" at bounding box center [676, 434] width 614 height 67
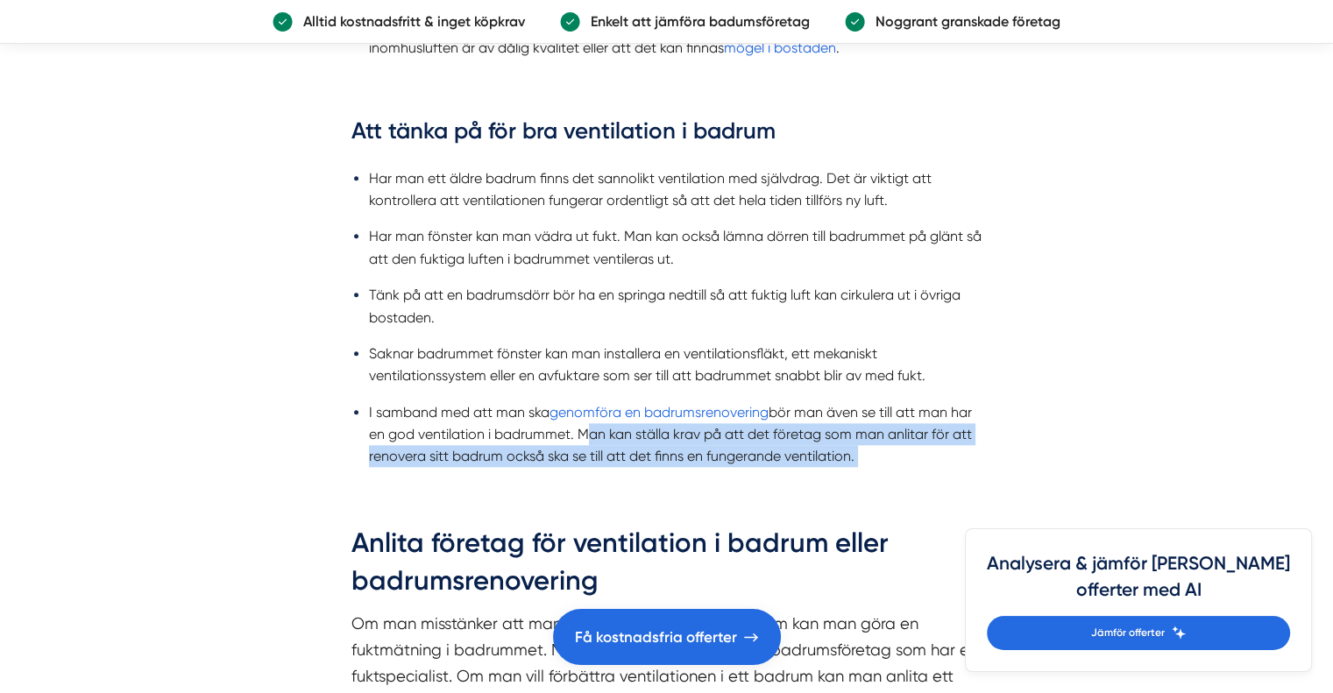
drag, startPoint x: 576, startPoint y: 435, endPoint x: 884, endPoint y: 451, distance: 308.1
click at [884, 451] on li "I samband med att man ska genomföra en badrumsrenovering bör man även se till a…" at bounding box center [676, 434] width 614 height 67
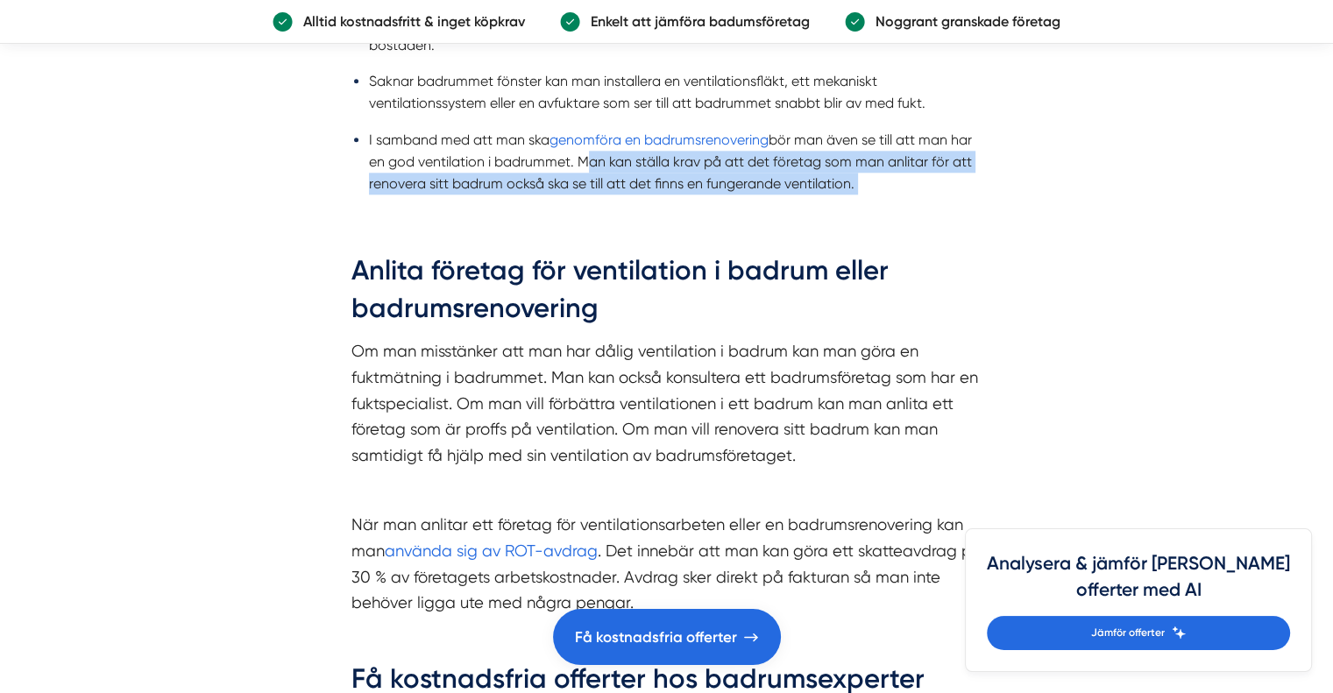
scroll to position [2104, 0]
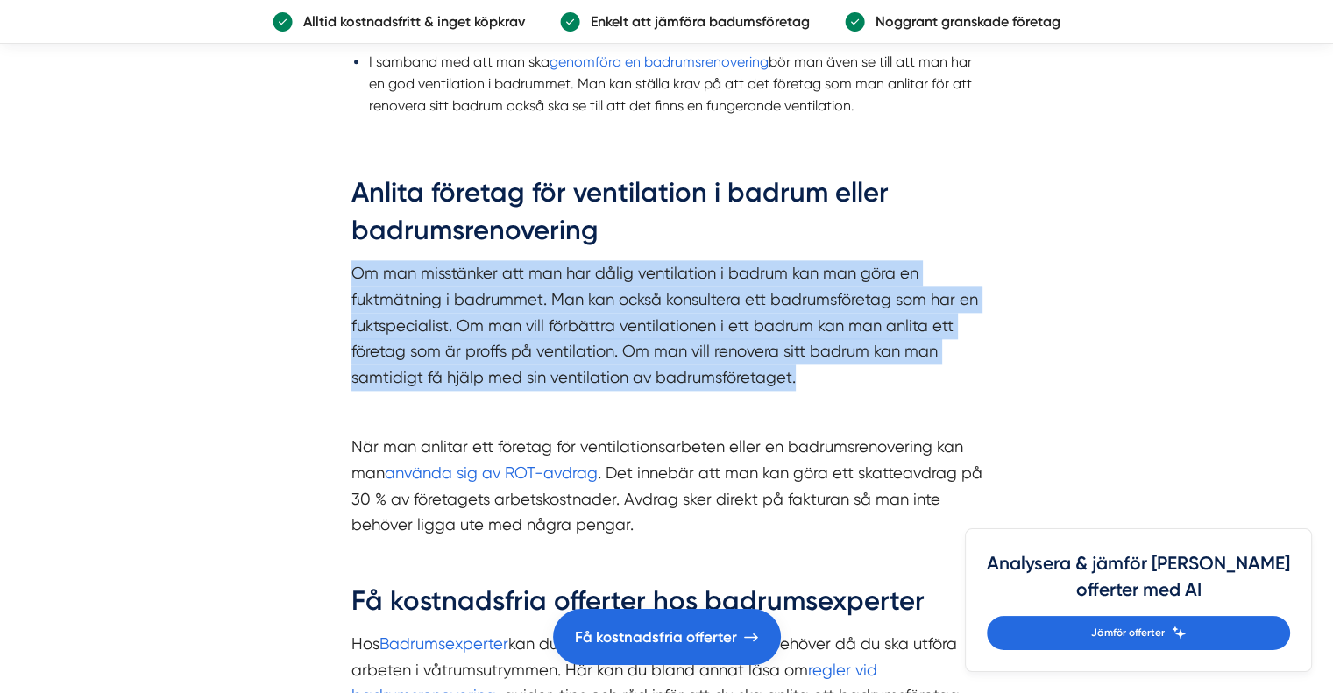
drag, startPoint x: 330, startPoint y: 277, endPoint x: 832, endPoint y: 368, distance: 510.5
click at [832, 368] on p "Om man misstänker att man har dålig ventilation i badrum kan man göra en fuktmä…" at bounding box center [667, 325] width 631 height 130
drag, startPoint x: 848, startPoint y: 372, endPoint x: 346, endPoint y: 282, distance: 509.3
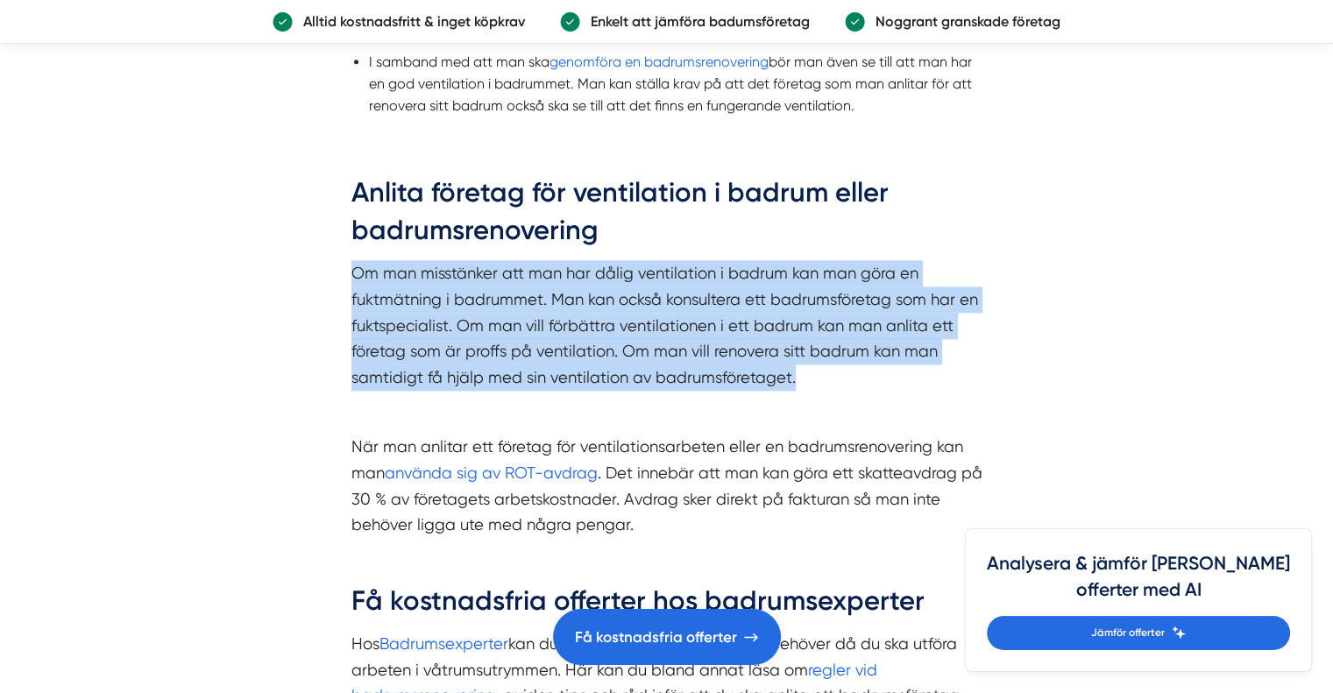
drag, startPoint x: 322, startPoint y: 285, endPoint x: 849, endPoint y: 380, distance: 536.3
click at [849, 380] on article "Att ha en god ventilation i sitt hem är viktigt så att de som vistas i bostaden…" at bounding box center [666, 263] width 1333 height 3563
click at [849, 380] on p "Om man misstänker att man har dålig ventilation i badrum kan man göra en fuktmä…" at bounding box center [667, 325] width 631 height 130
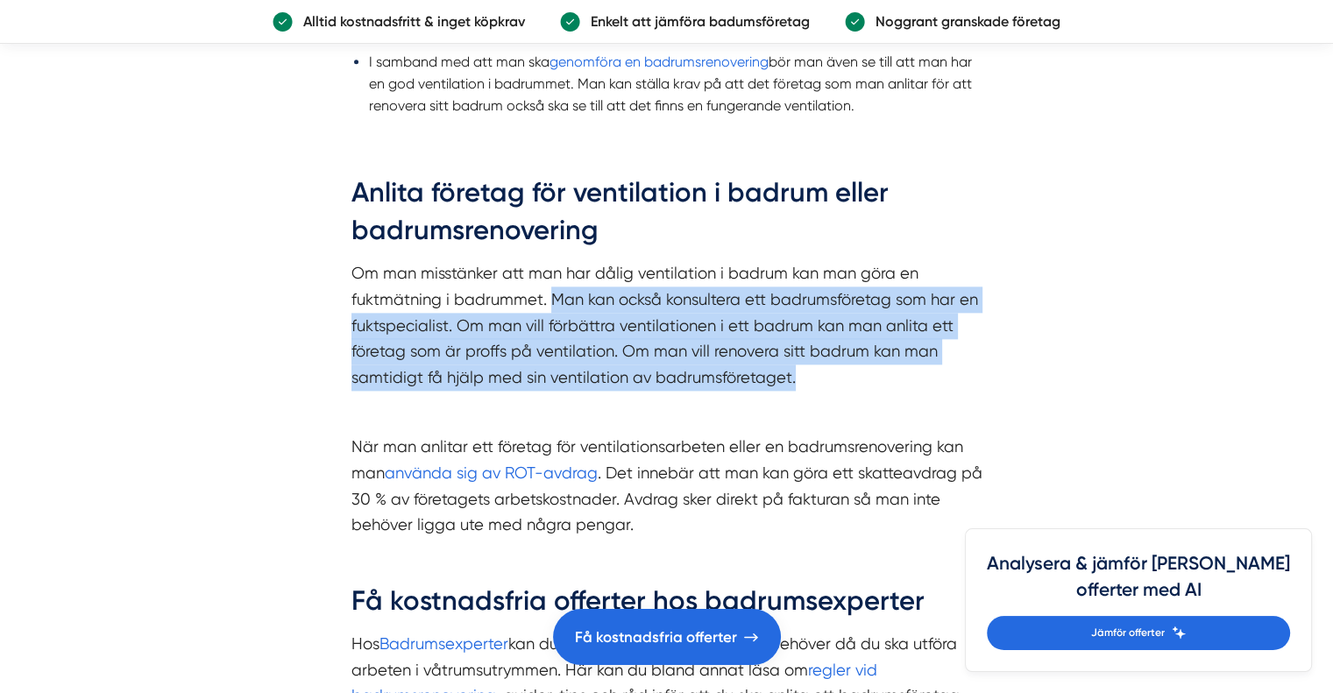
drag, startPoint x: 862, startPoint y: 381, endPoint x: 554, endPoint y: 306, distance: 316.8
click at [554, 306] on p "Om man misstänker att man har dålig ventilation i badrum kan man göra en fuktmä…" at bounding box center [667, 325] width 631 height 130
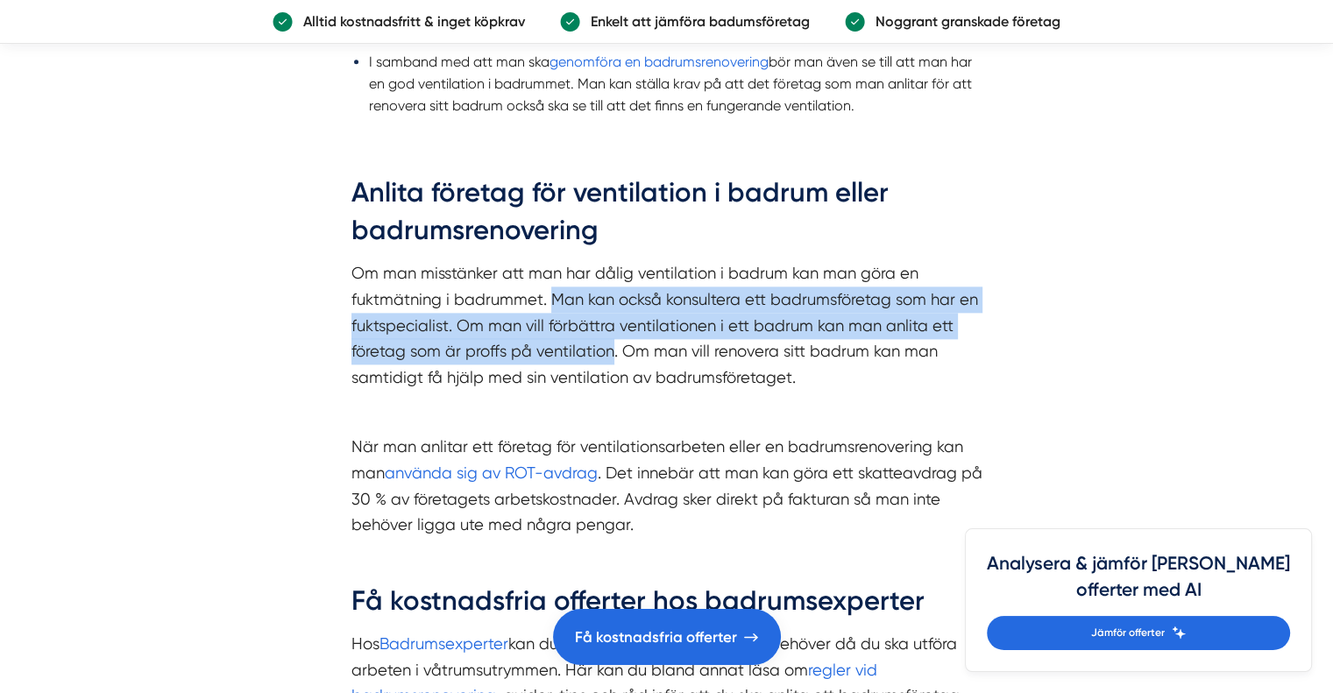
drag, startPoint x: 554, startPoint y: 306, endPoint x: 604, endPoint y: 348, distance: 65.3
click at [604, 348] on p "Om man misstänker att man har dålig ventilation i badrum kan man göra en fuktmä…" at bounding box center [667, 325] width 631 height 130
drag, startPoint x: 604, startPoint y: 348, endPoint x: 562, endPoint y: 295, distance: 67.4
click at [562, 295] on p "Om man misstänker att man har dålig ventilation i badrum kan man göra en fuktmä…" at bounding box center [667, 325] width 631 height 130
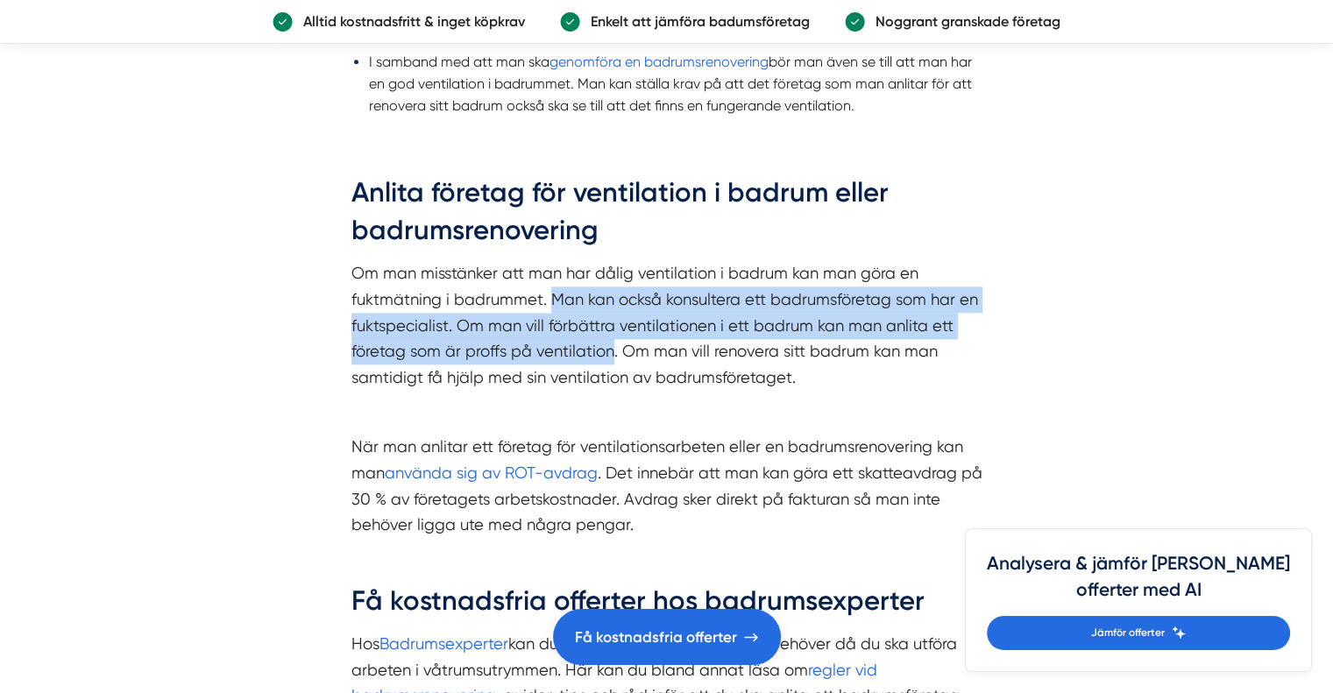
click at [562, 295] on p "Om man misstänker att man har dålig ventilation i badrum kan man göra en fuktmä…" at bounding box center [667, 325] width 631 height 130
drag, startPoint x: 562, startPoint y: 295, endPoint x: 596, endPoint y: 340, distance: 56.3
click at [596, 340] on p "Om man misstänker att man har dålig ventilation i badrum kan man göra en fuktmä…" at bounding box center [667, 325] width 631 height 130
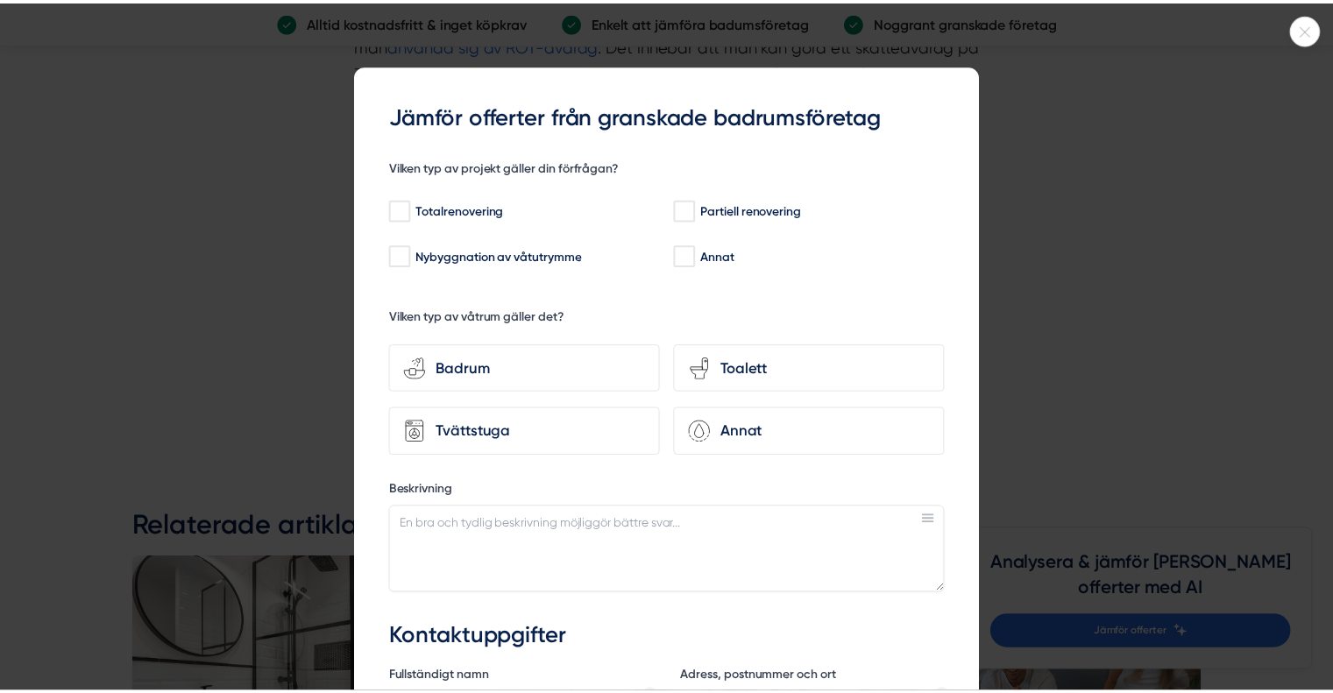
scroll to position [2542, 0]
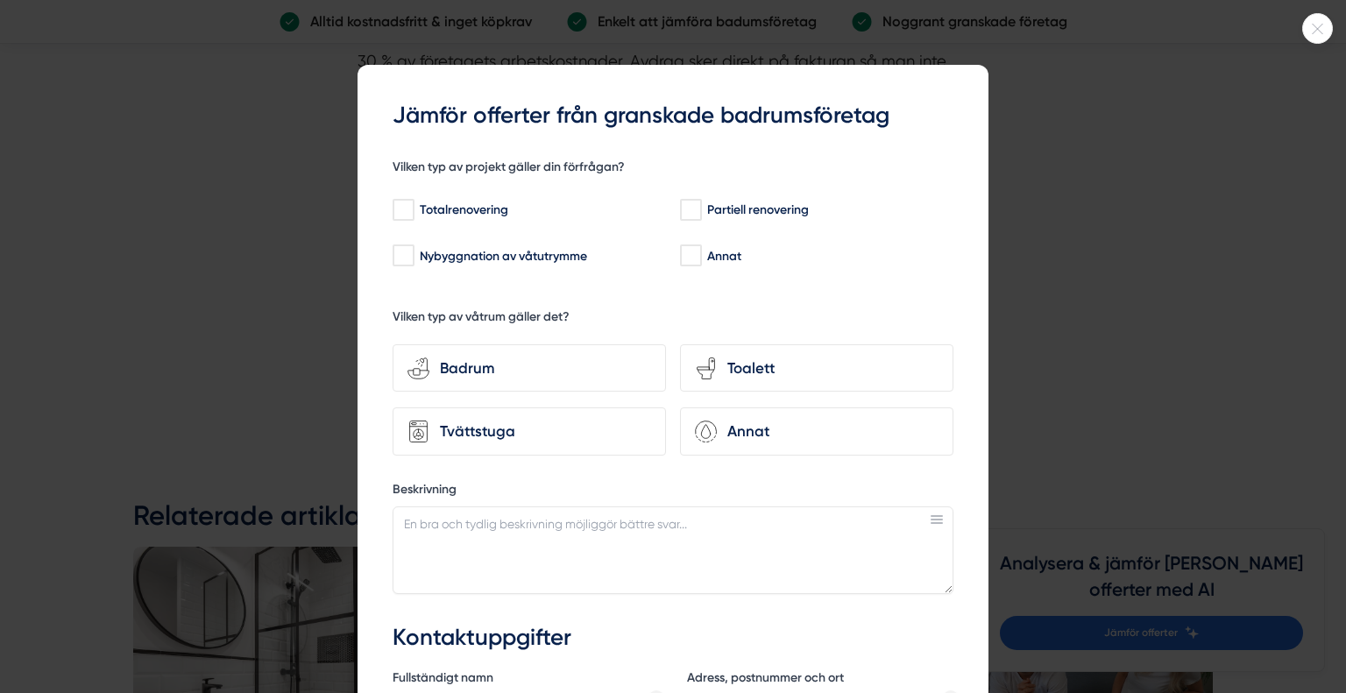
click at [1314, 29] on icon at bounding box center [1317, 29] width 29 height 11
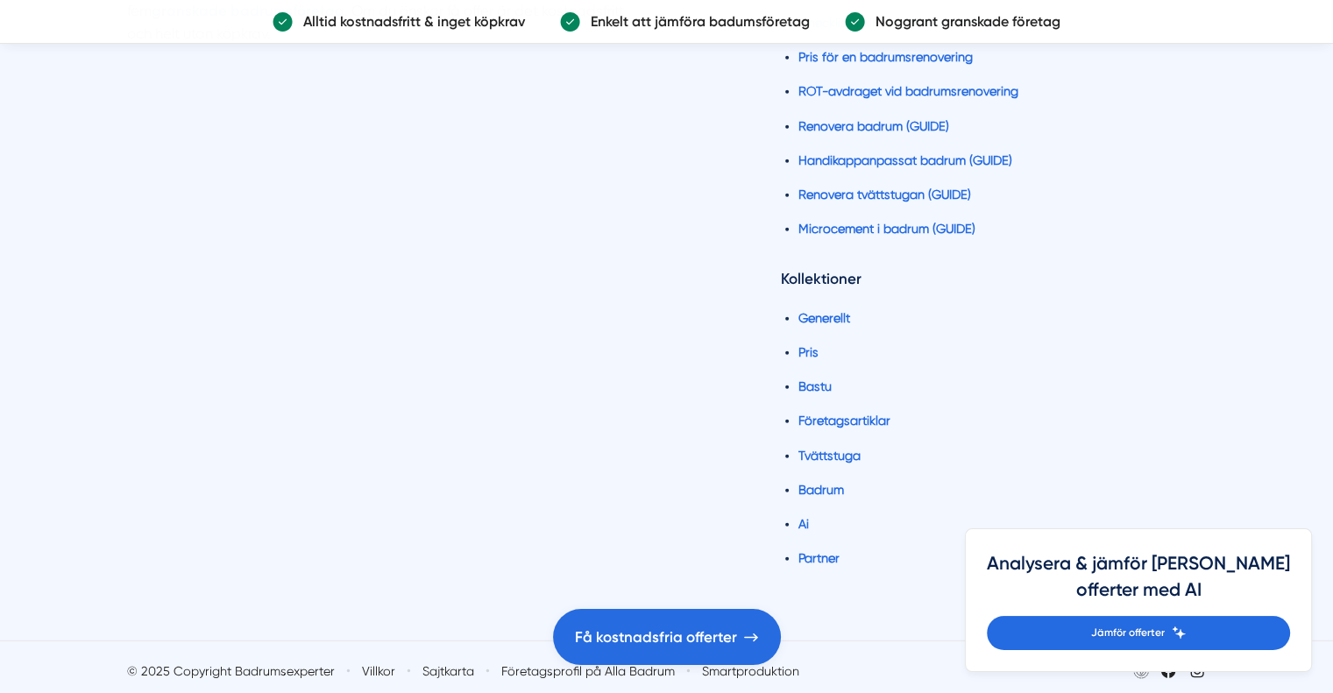
scroll to position [4705, 0]
